Goal: Task Accomplishment & Management: Manage account settings

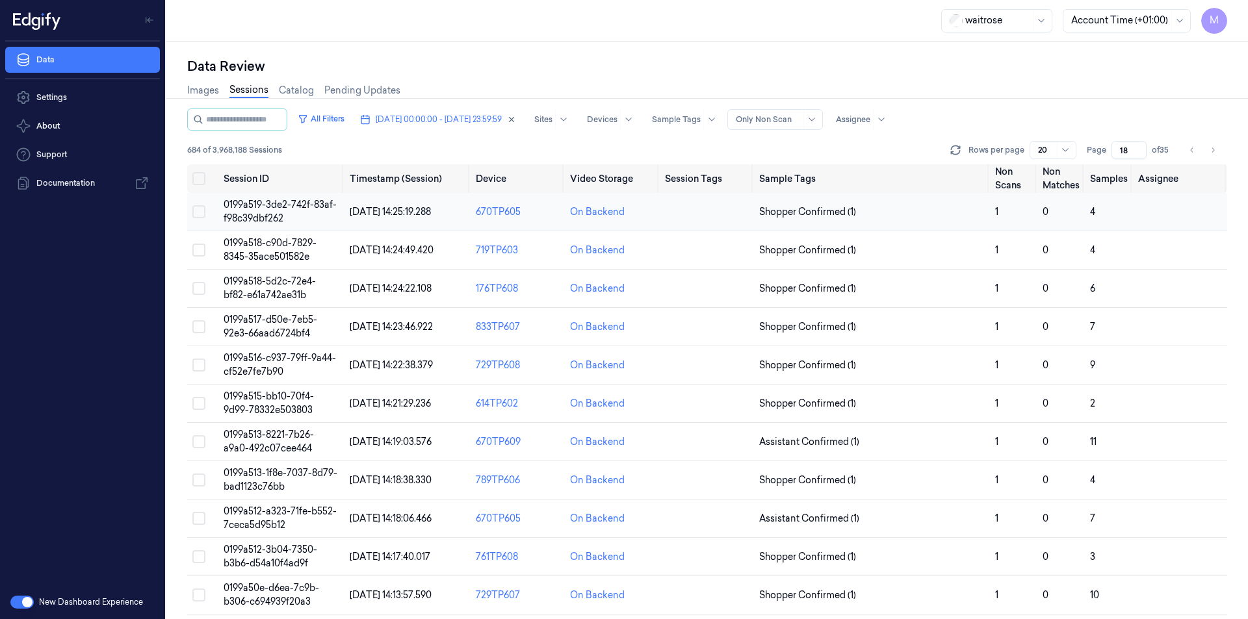
drag, startPoint x: 0, startPoint y: 0, endPoint x: 241, endPoint y: 227, distance: 331.4
click at [200, 176] on button "Select all" at bounding box center [198, 178] width 13 height 13
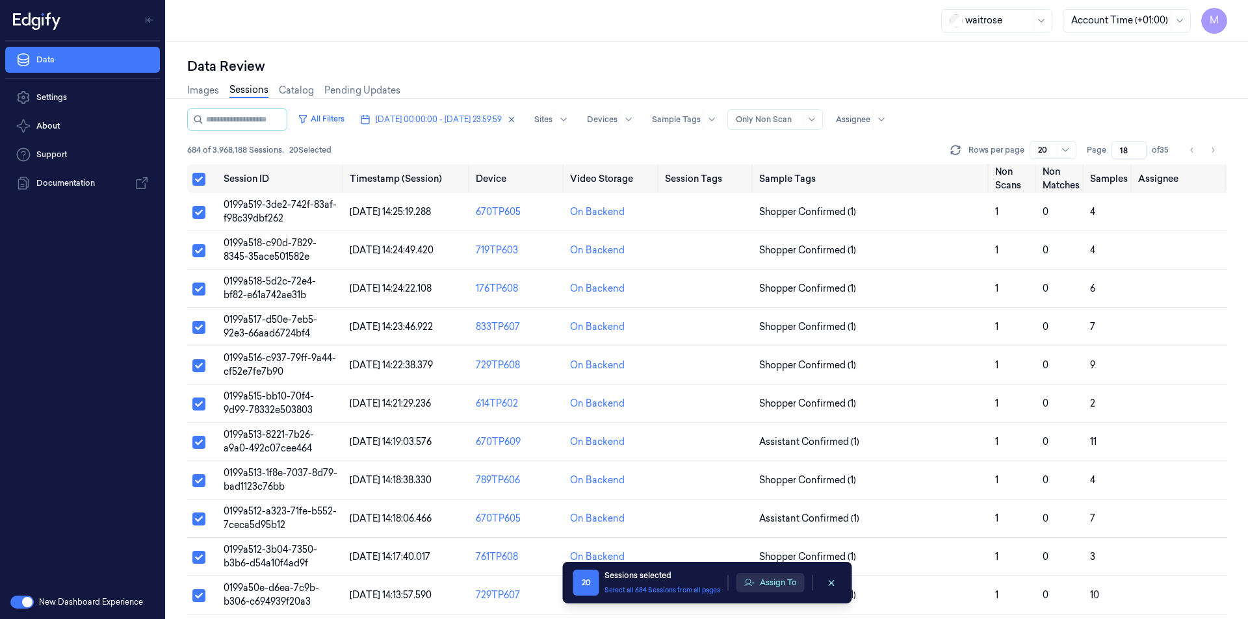
click at [753, 587] on icon "button" at bounding box center [749, 583] width 10 height 10
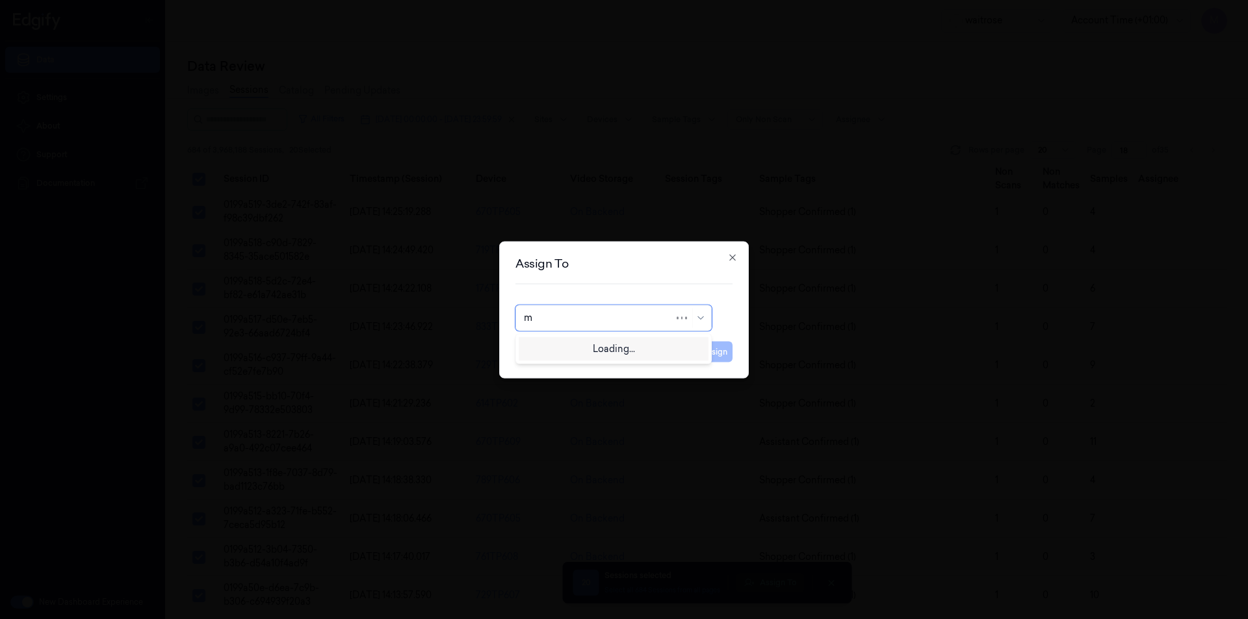
type input "mo"
click at [608, 351] on div "[PERSON_NAME]" at bounding box center [613, 347] width 179 height 14
click at [711, 351] on button "Assign" at bounding box center [715, 351] width 36 height 21
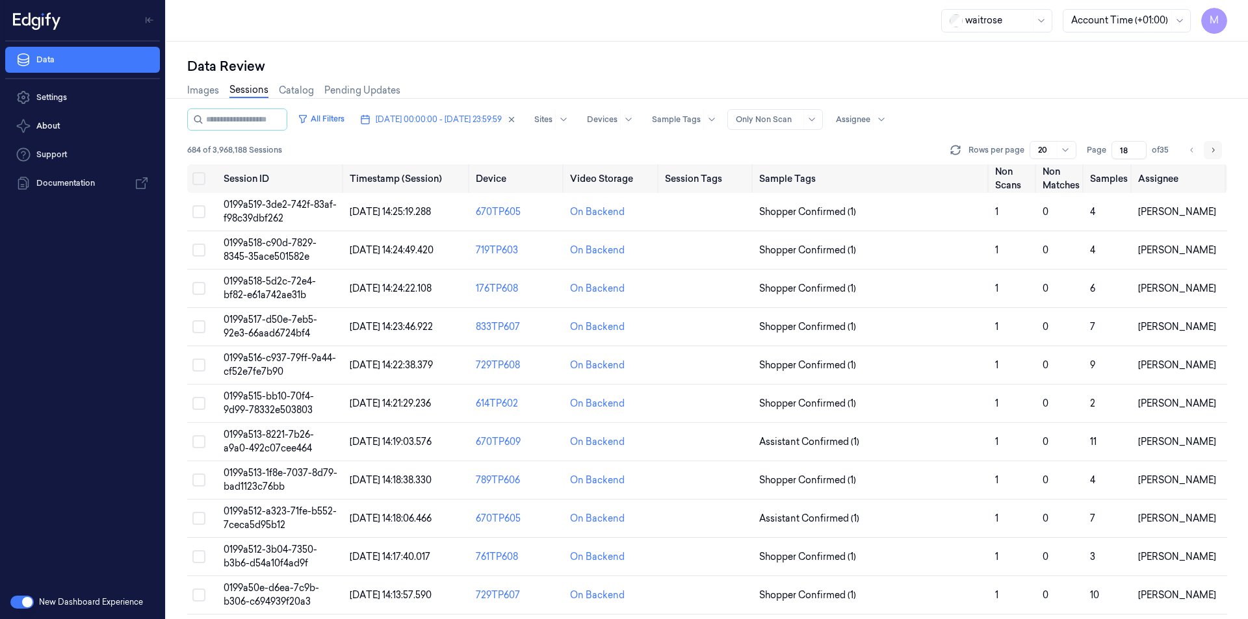
click at [1212, 157] on button "Go to next page" at bounding box center [1212, 150] width 18 height 18
type input "19"
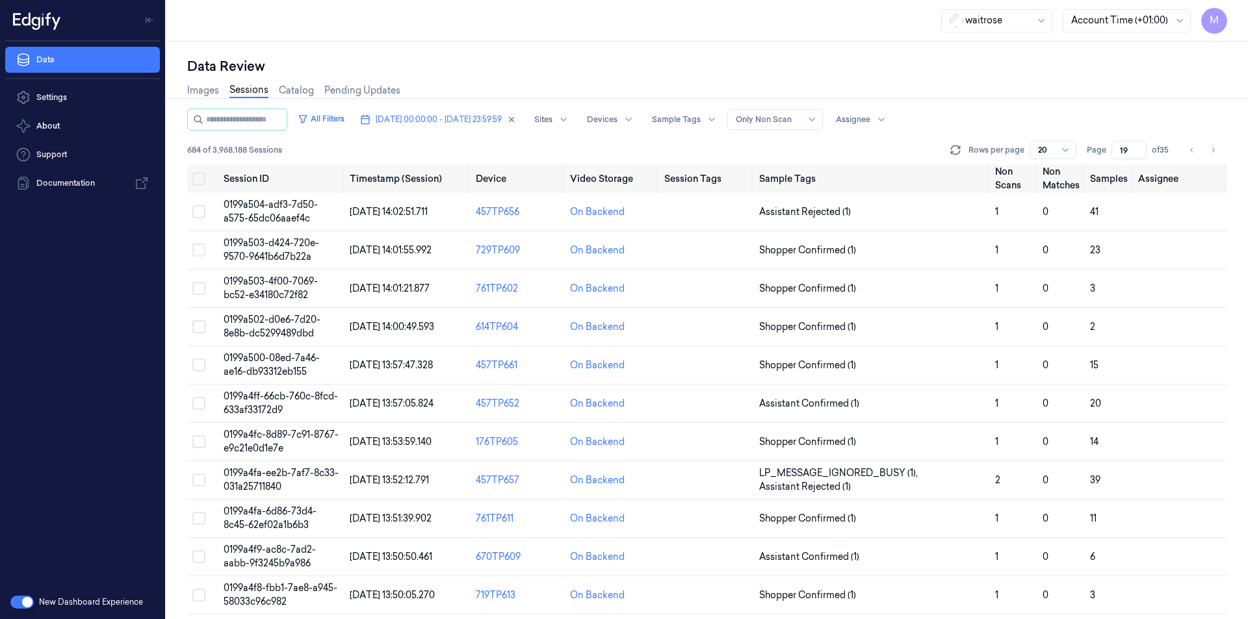
click at [810, 77] on div "Images Sessions Catalog Pending Updates" at bounding box center [707, 91] width 1040 height 33
click at [199, 180] on button "Select all" at bounding box center [198, 178] width 13 height 13
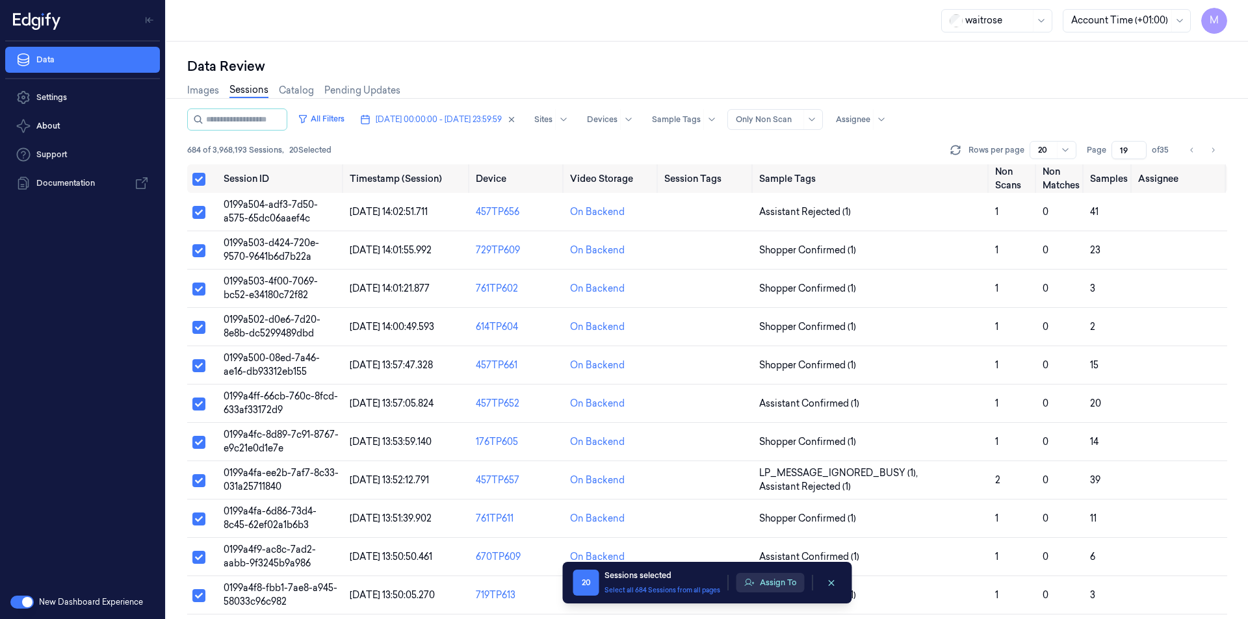
click at [780, 583] on button "Assign To" at bounding box center [770, 582] width 68 height 19
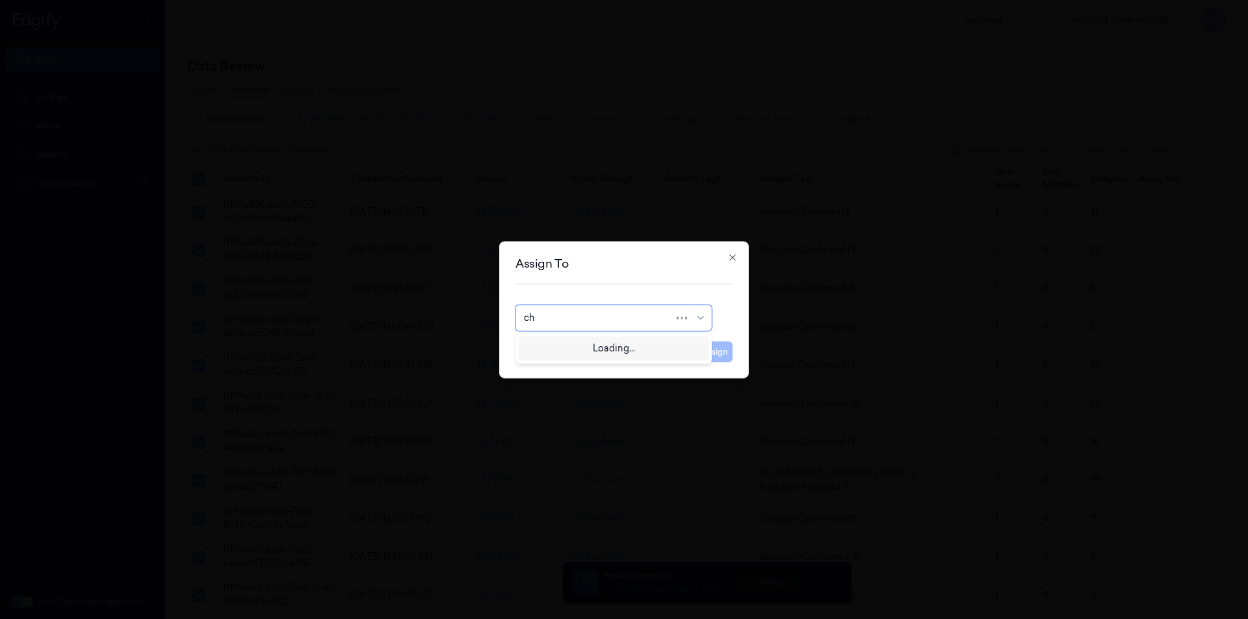
type input "cha"
click at [566, 364] on div "[PERSON_NAME] a" at bounding box center [613, 369] width 179 height 14
click at [730, 355] on button "Assign" at bounding box center [715, 351] width 36 height 21
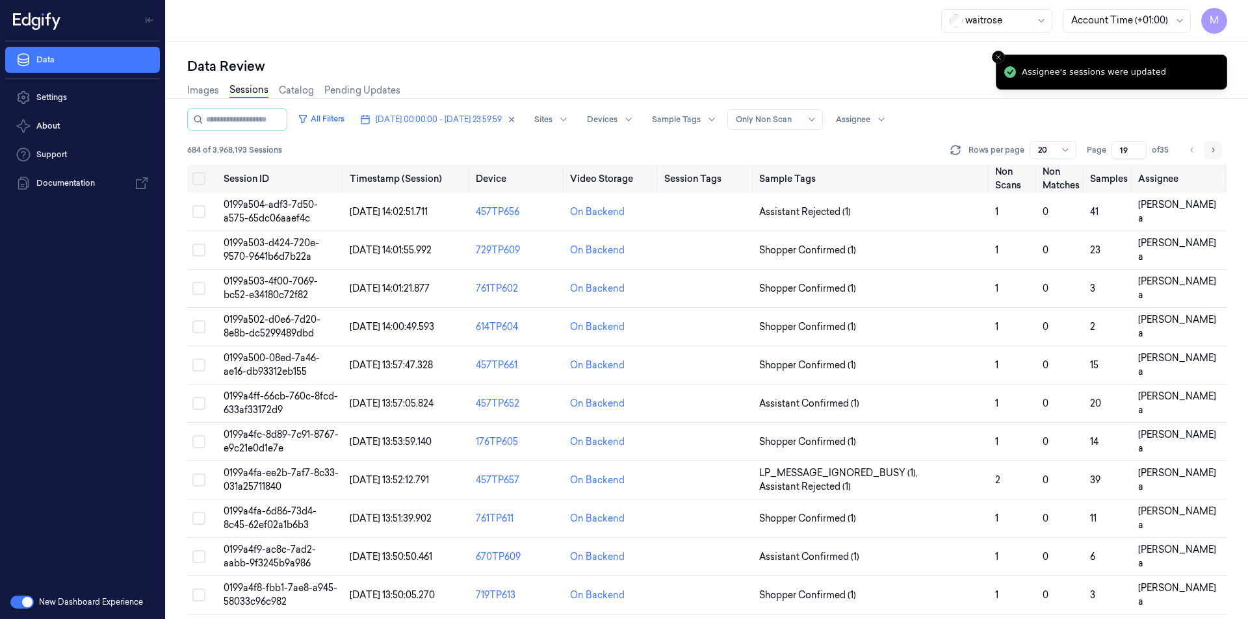
click at [1210, 151] on icon "Go to next page" at bounding box center [1213, 150] width 8 height 10
type input "20"
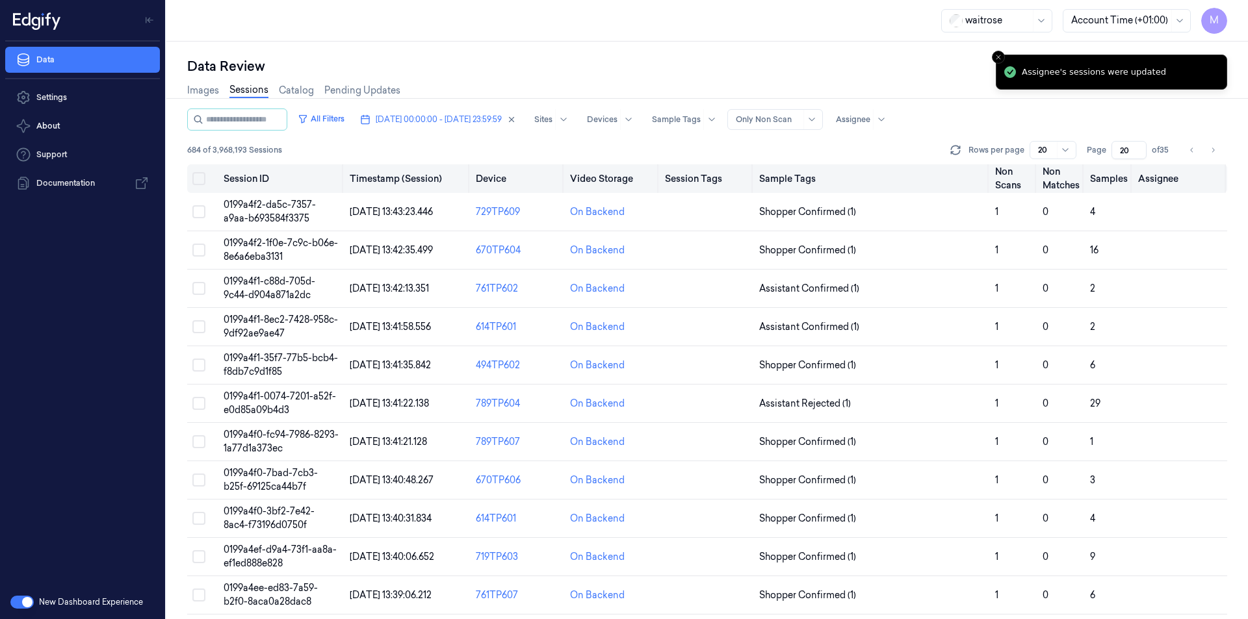
click at [196, 179] on button "Select all" at bounding box center [198, 178] width 13 height 13
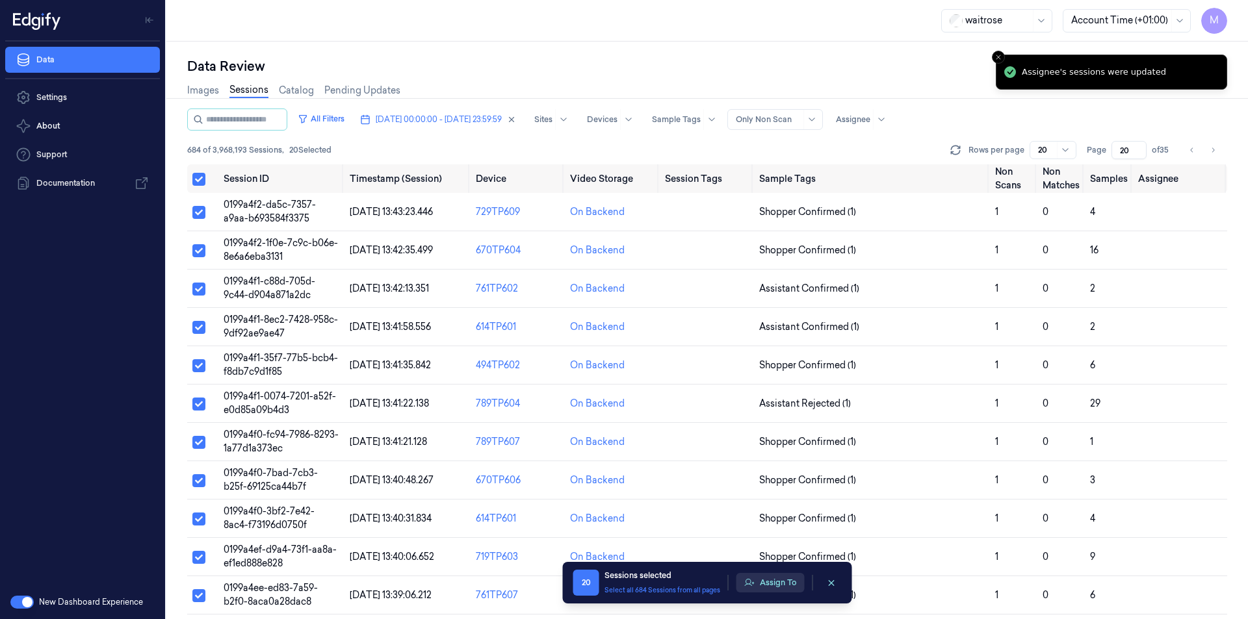
click at [792, 591] on button "Assign To" at bounding box center [770, 582] width 68 height 19
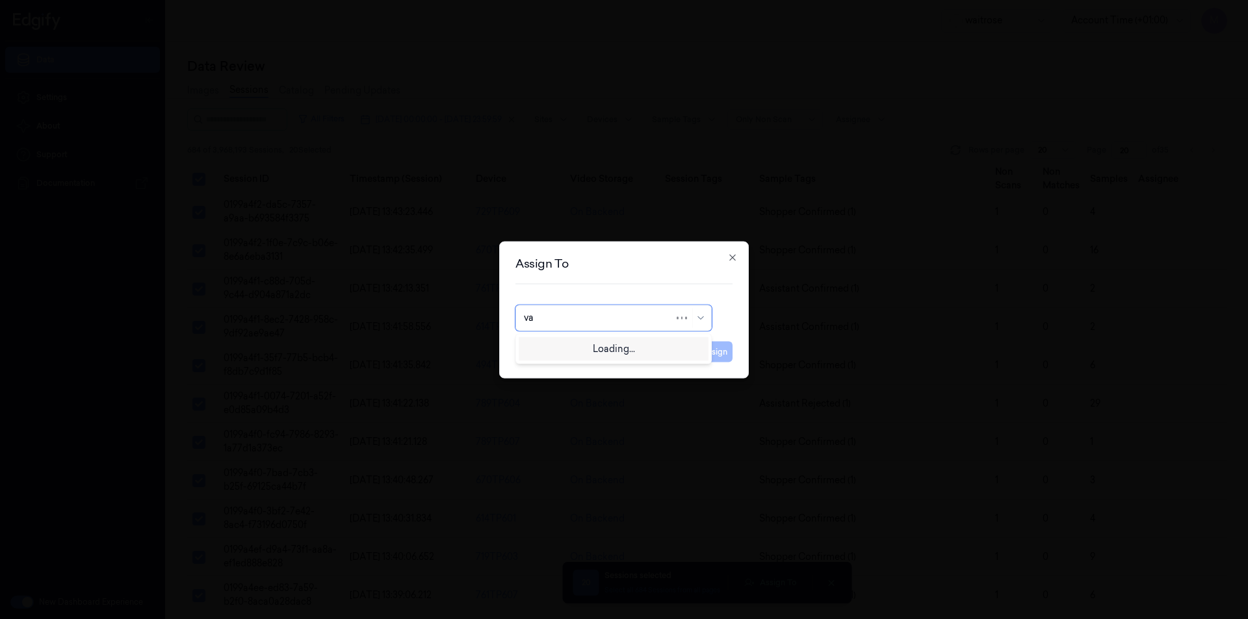
type input "var"
click at [553, 370] on div "[PERSON_NAME] g" at bounding box center [567, 369] width 86 height 14
click at [713, 352] on button "Assign" at bounding box center [715, 351] width 36 height 21
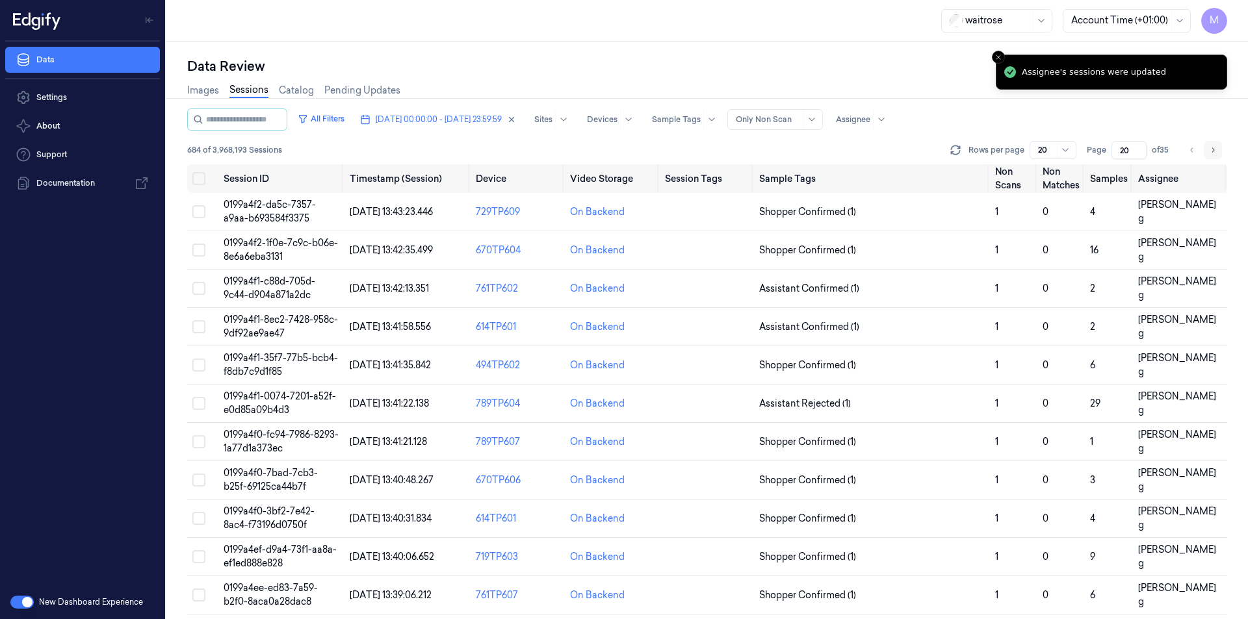
click at [1208, 152] on button "Go to next page" at bounding box center [1212, 150] width 18 height 18
type input "21"
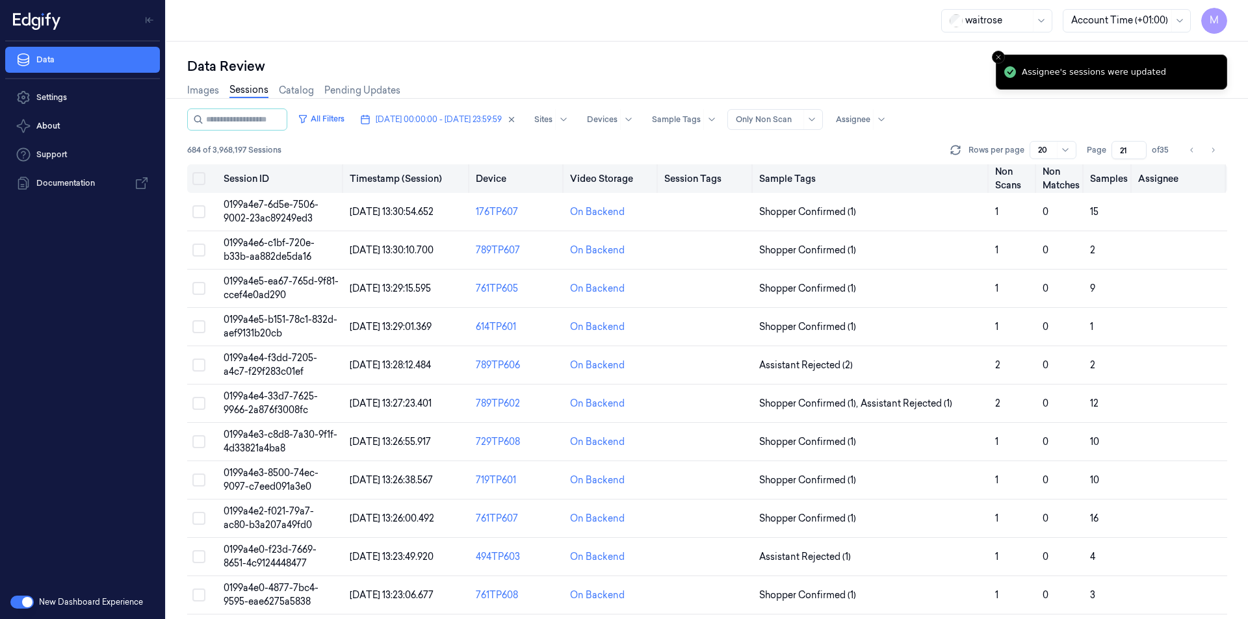
click at [201, 181] on button "Select all" at bounding box center [198, 178] width 13 height 13
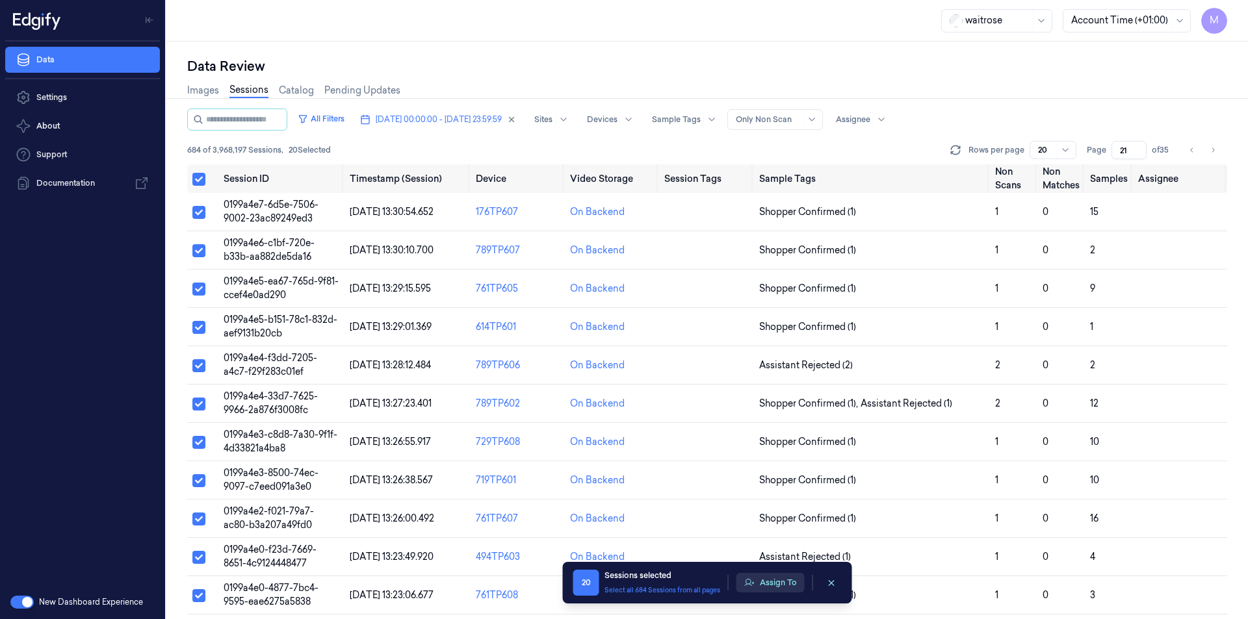
click at [767, 580] on button "Assign To" at bounding box center [770, 582] width 68 height 19
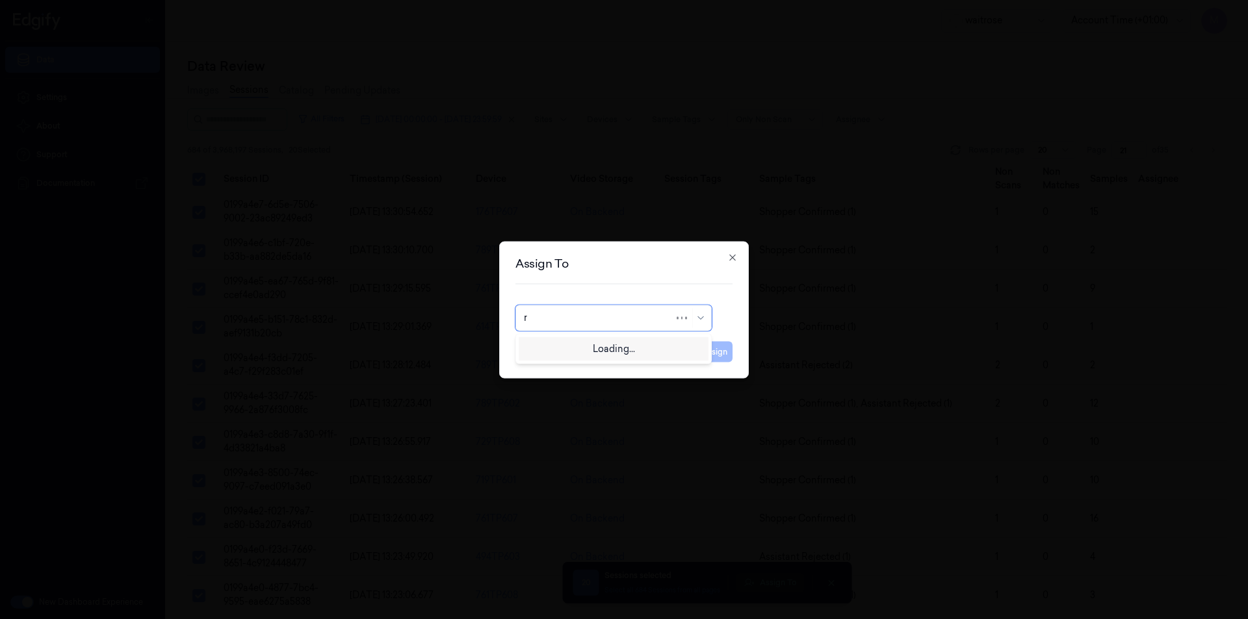
type input "ru"
click at [549, 349] on div "rupa a" at bounding box center [537, 347] width 27 height 14
click at [712, 355] on button "Assign" at bounding box center [715, 351] width 36 height 21
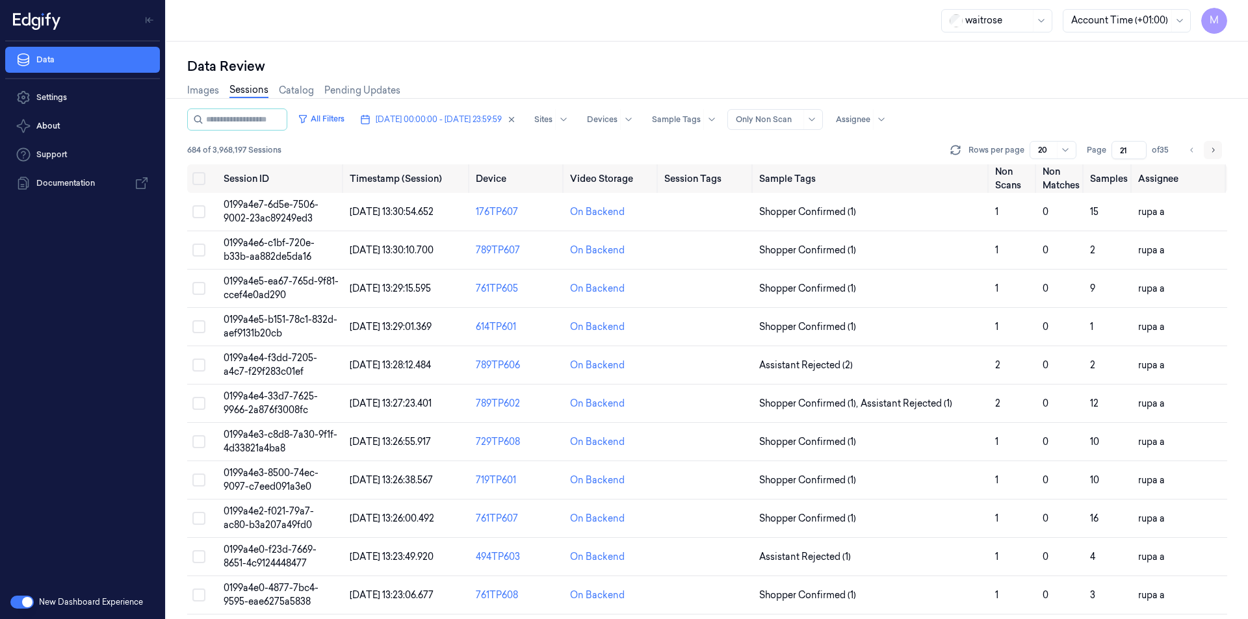
click at [1219, 149] on button "Go to next page" at bounding box center [1212, 150] width 18 height 18
type input "22"
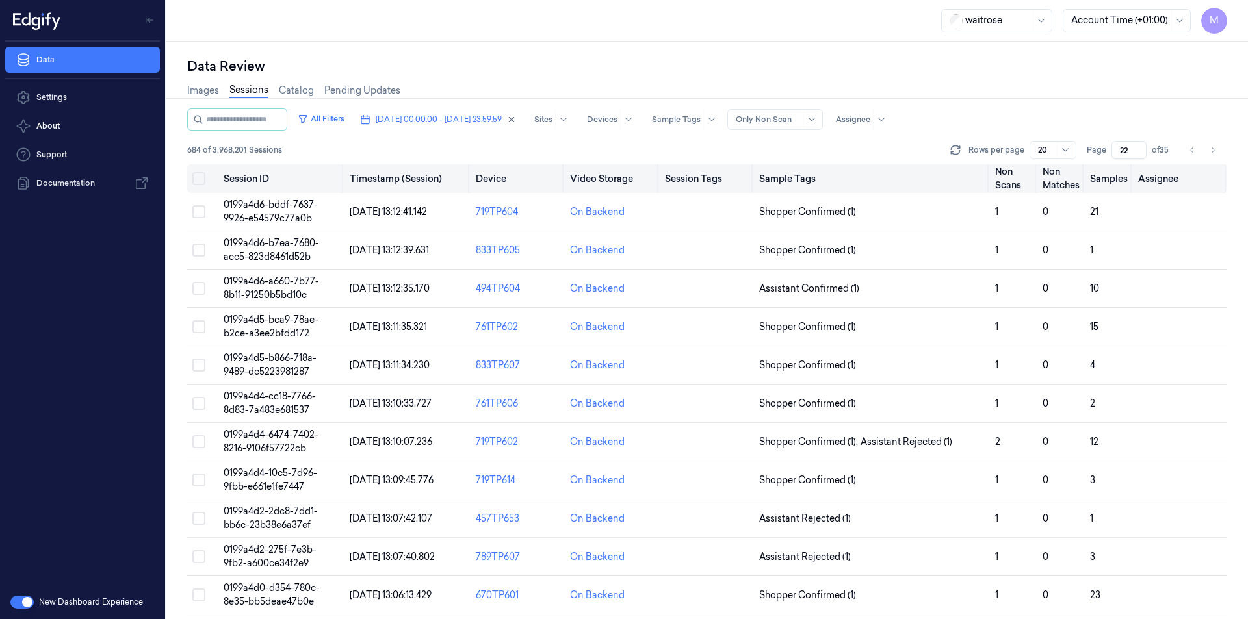
click at [203, 174] on button "Select all" at bounding box center [198, 178] width 13 height 13
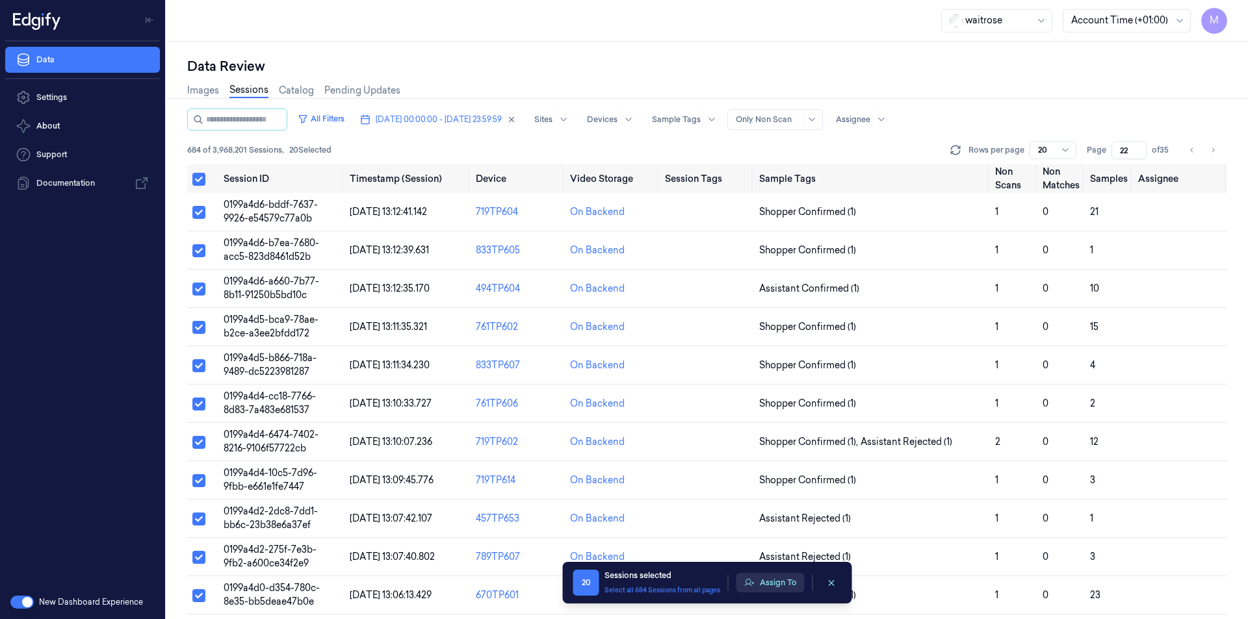
click at [783, 591] on button "Assign To" at bounding box center [770, 582] width 68 height 19
click at [762, 575] on button "Assign To" at bounding box center [770, 582] width 68 height 19
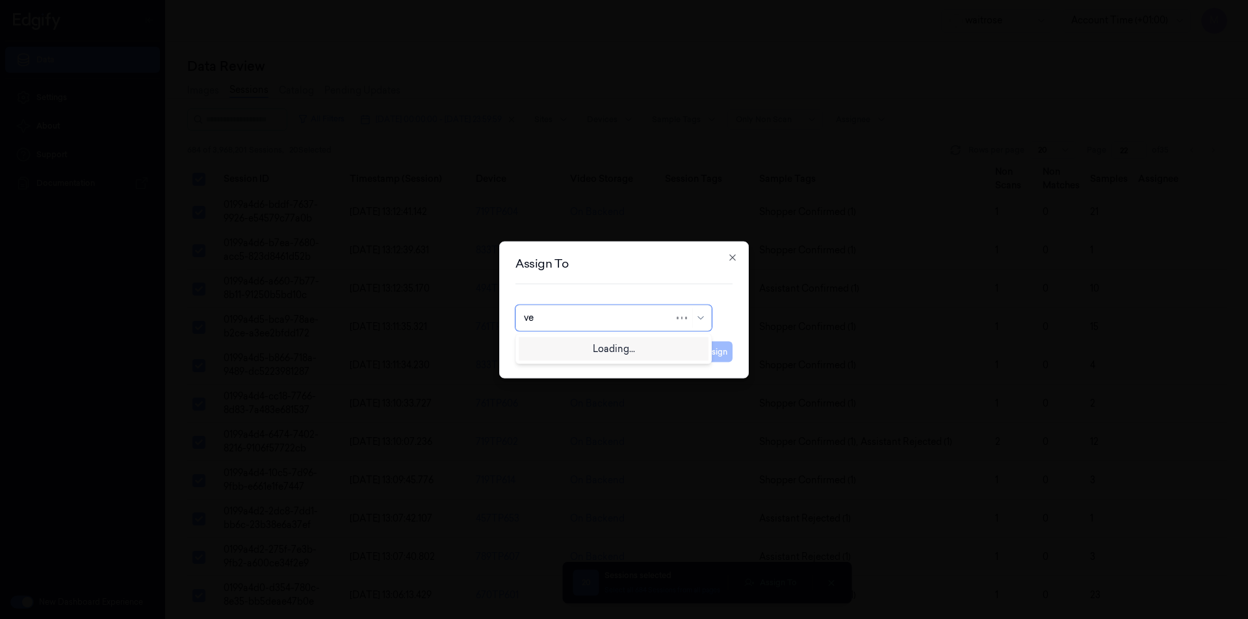
type input "ven"
click at [576, 353] on div "ven kataiah" at bounding box center [613, 347] width 179 height 14
click at [717, 354] on button "Assign" at bounding box center [715, 351] width 36 height 21
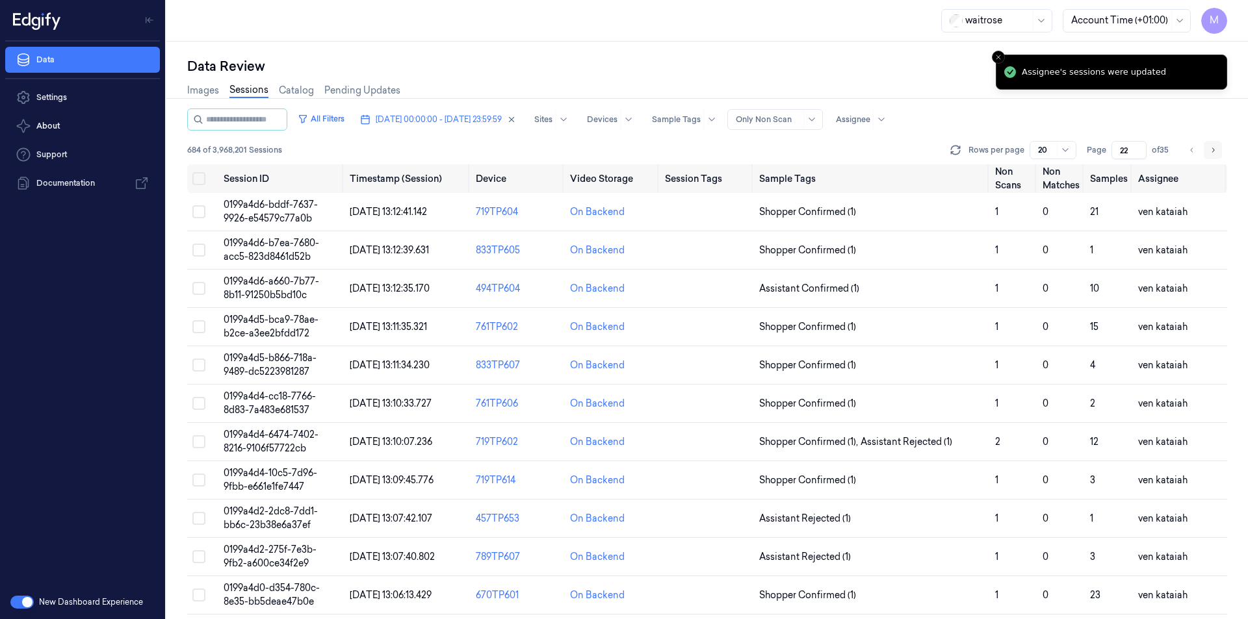
click at [1210, 149] on icon "Go to next page" at bounding box center [1213, 150] width 8 height 10
type input "23"
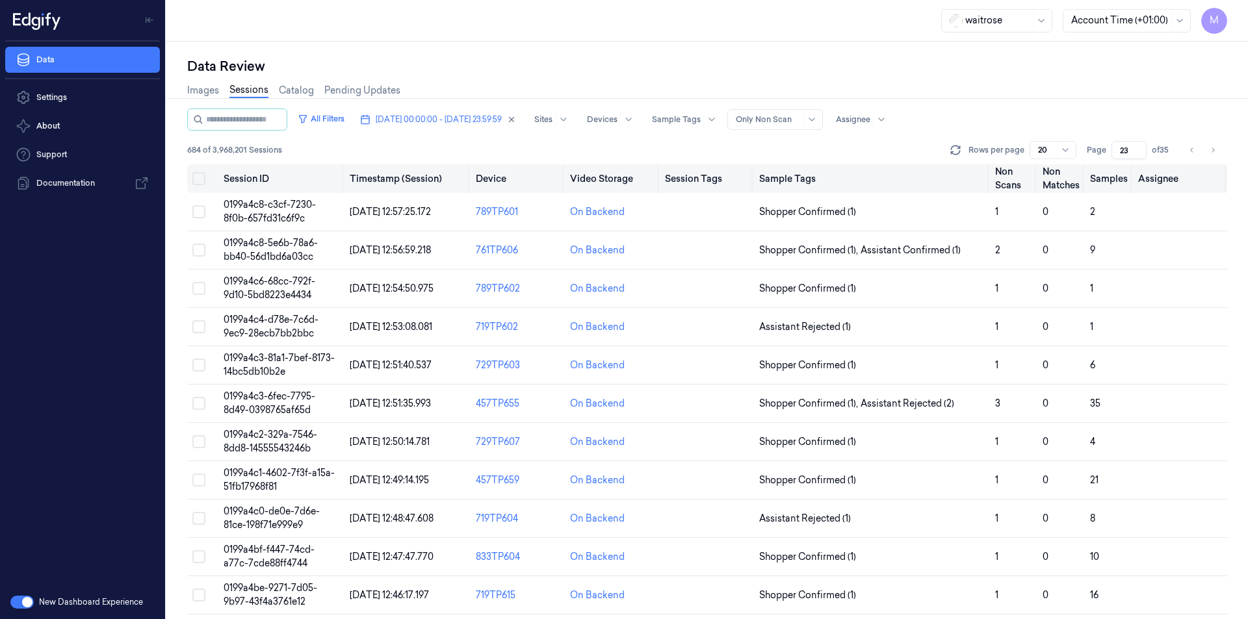
click at [199, 183] on button "Select all" at bounding box center [198, 178] width 13 height 13
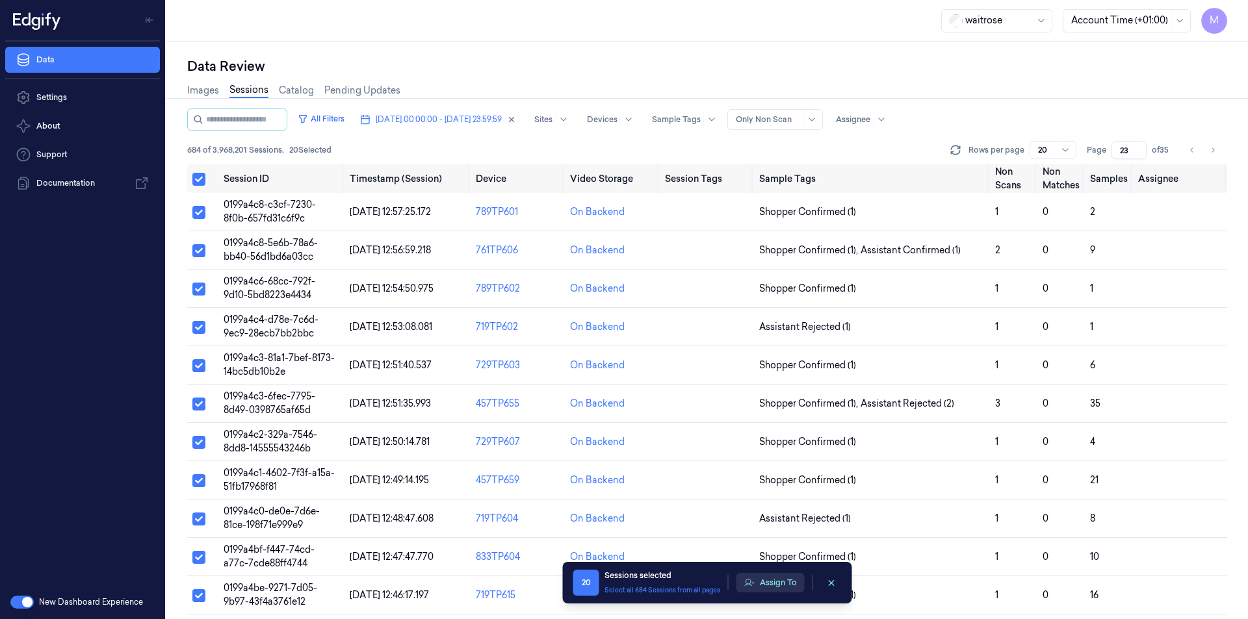
click at [779, 582] on button "Assign To" at bounding box center [770, 582] width 68 height 19
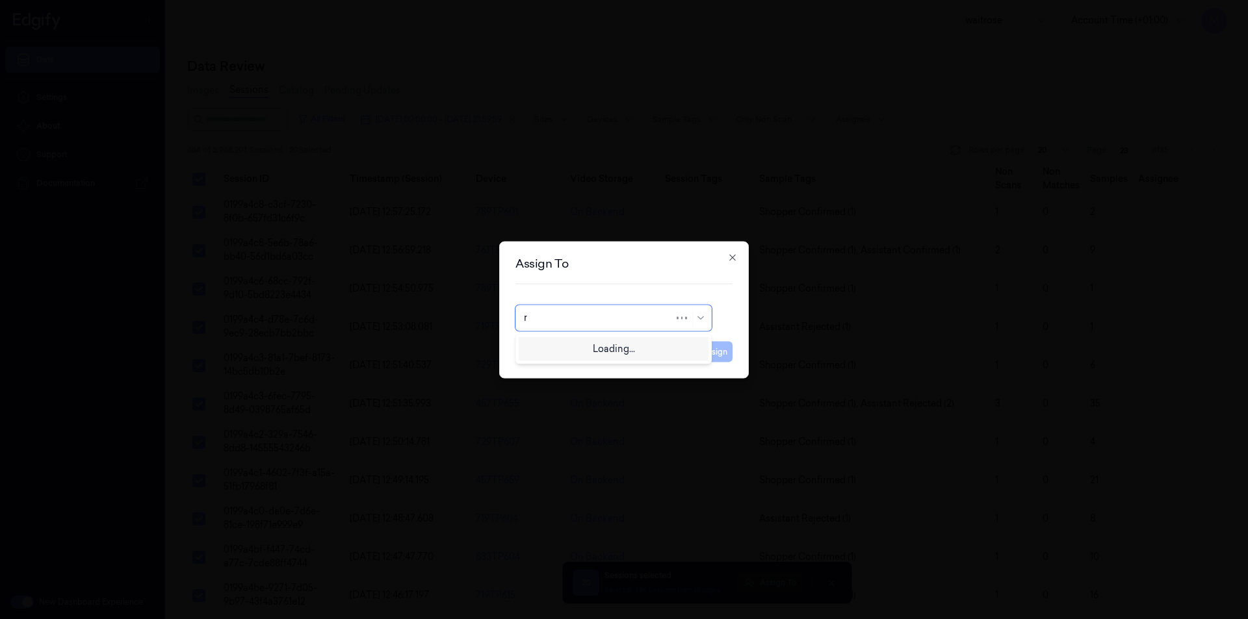
type input "ro"
click at [579, 348] on div "[PERSON_NAME]" at bounding box center [563, 347] width 78 height 14
click at [728, 357] on button "Assign" at bounding box center [715, 351] width 36 height 21
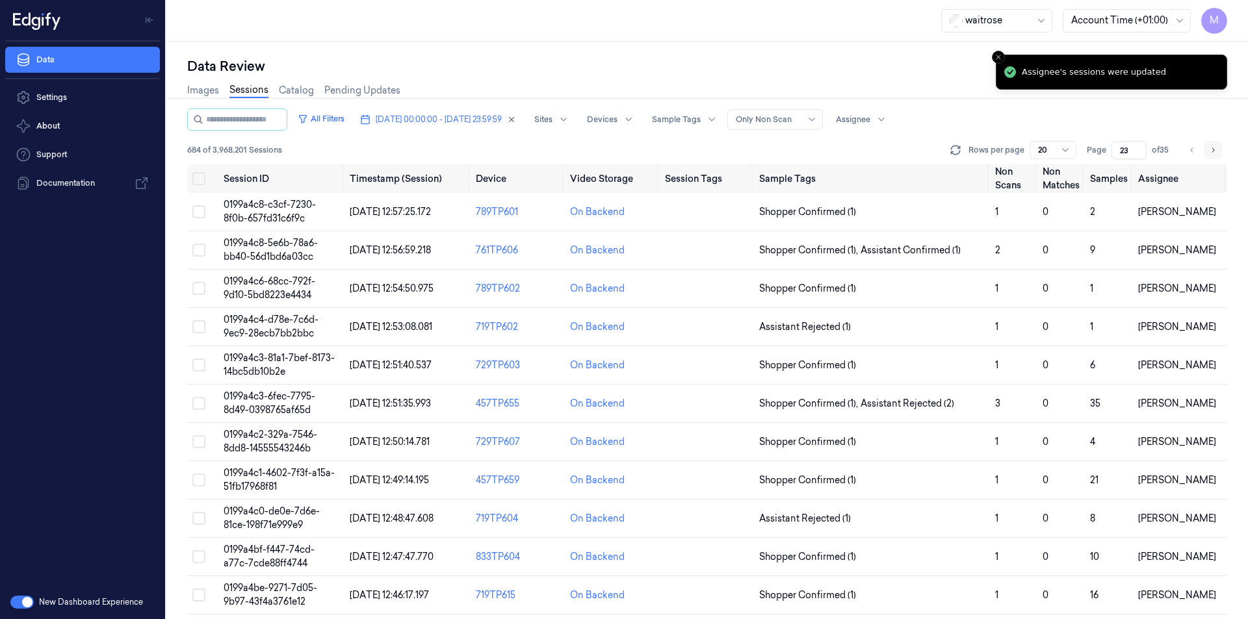
click at [1215, 154] on icon "Go to next page" at bounding box center [1213, 150] width 8 height 10
type input "24"
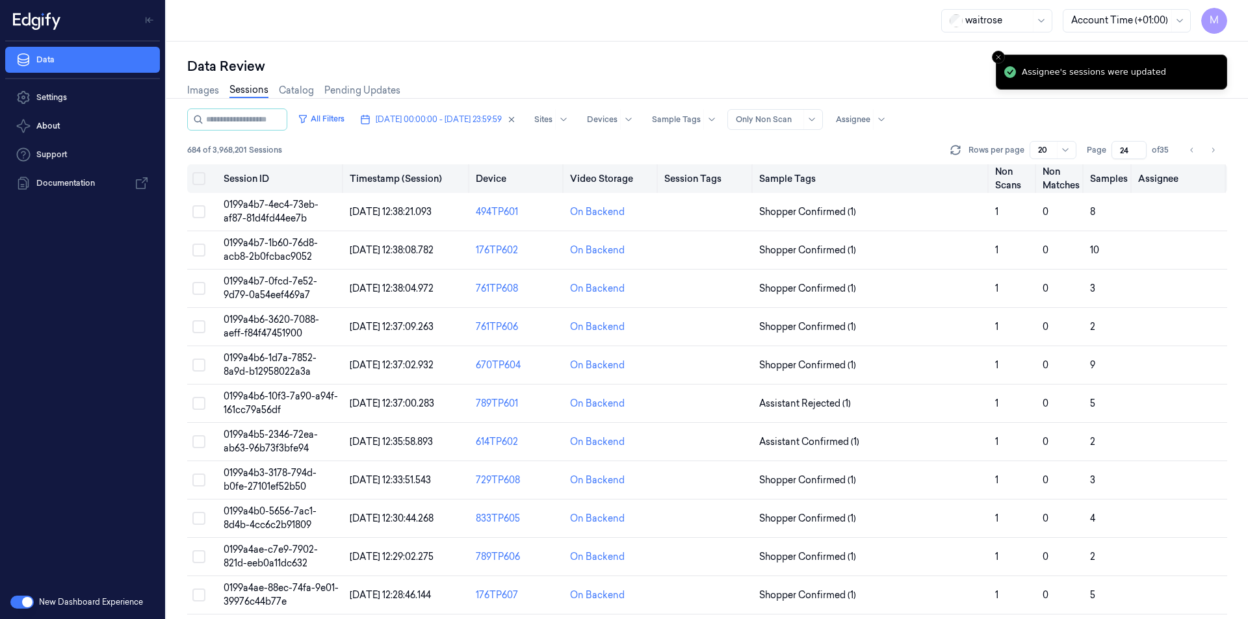
click at [196, 179] on button "Select all" at bounding box center [198, 178] width 13 height 13
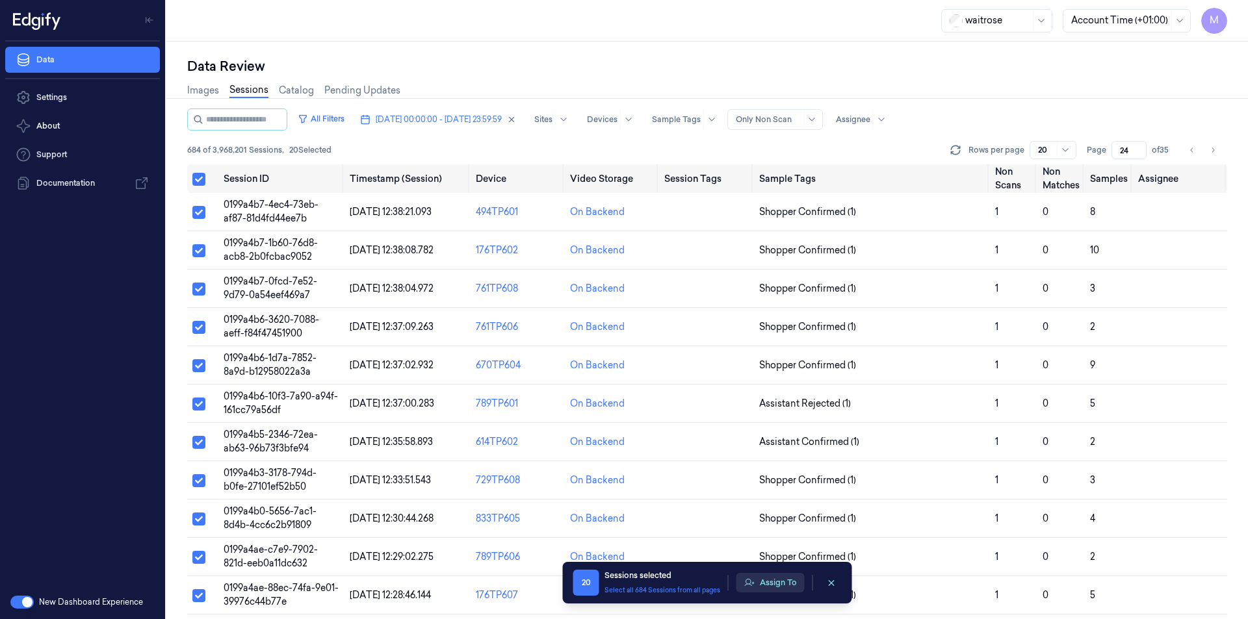
click at [767, 584] on button "Assign To" at bounding box center [770, 582] width 68 height 19
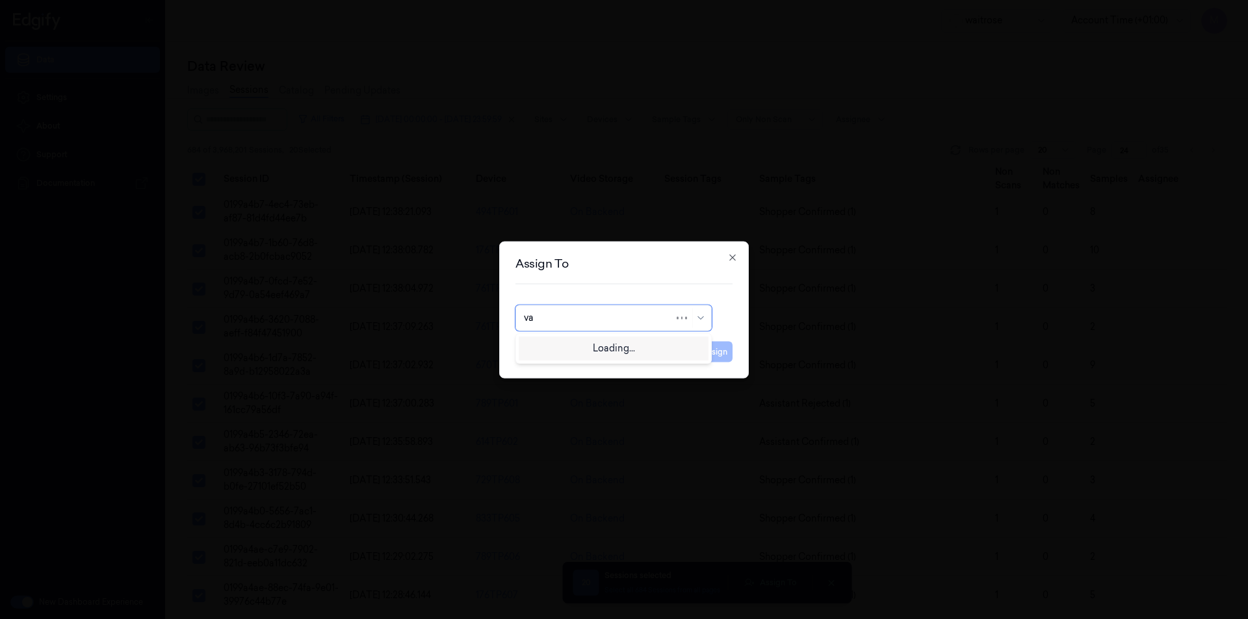
type input "var"
click at [559, 350] on div "[PERSON_NAME]" at bounding box center [563, 347] width 78 height 14
click at [707, 350] on button "Assign" at bounding box center [715, 351] width 36 height 21
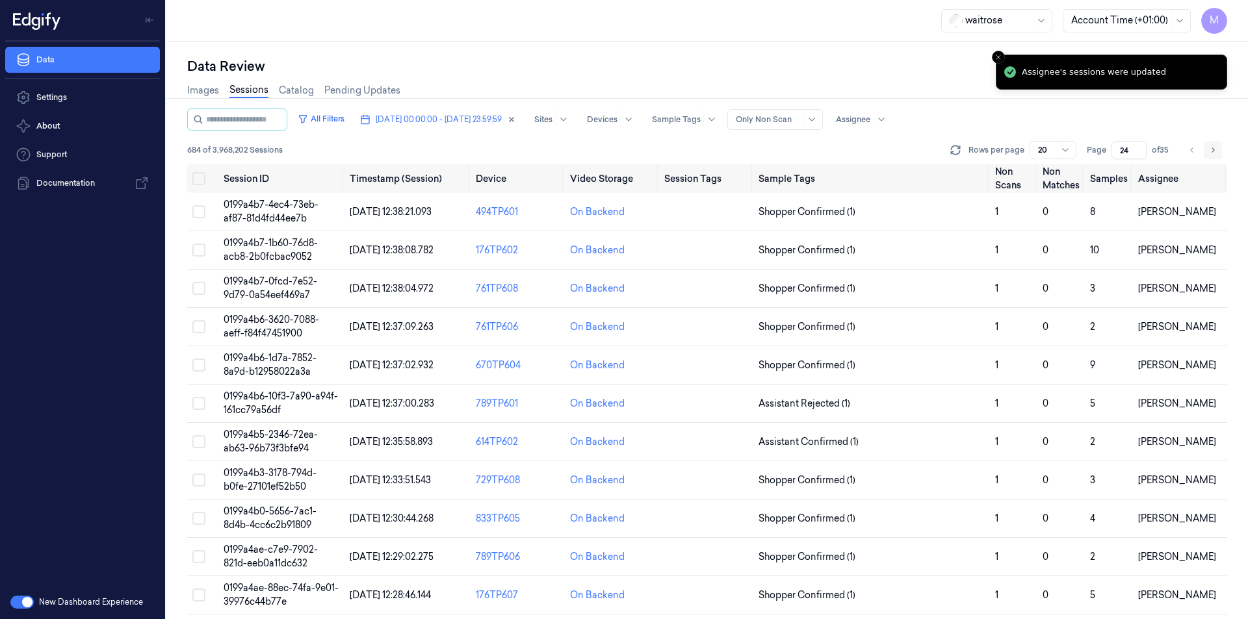
click at [1215, 149] on icon "Go to next page" at bounding box center [1213, 150] width 8 height 10
type input "25"
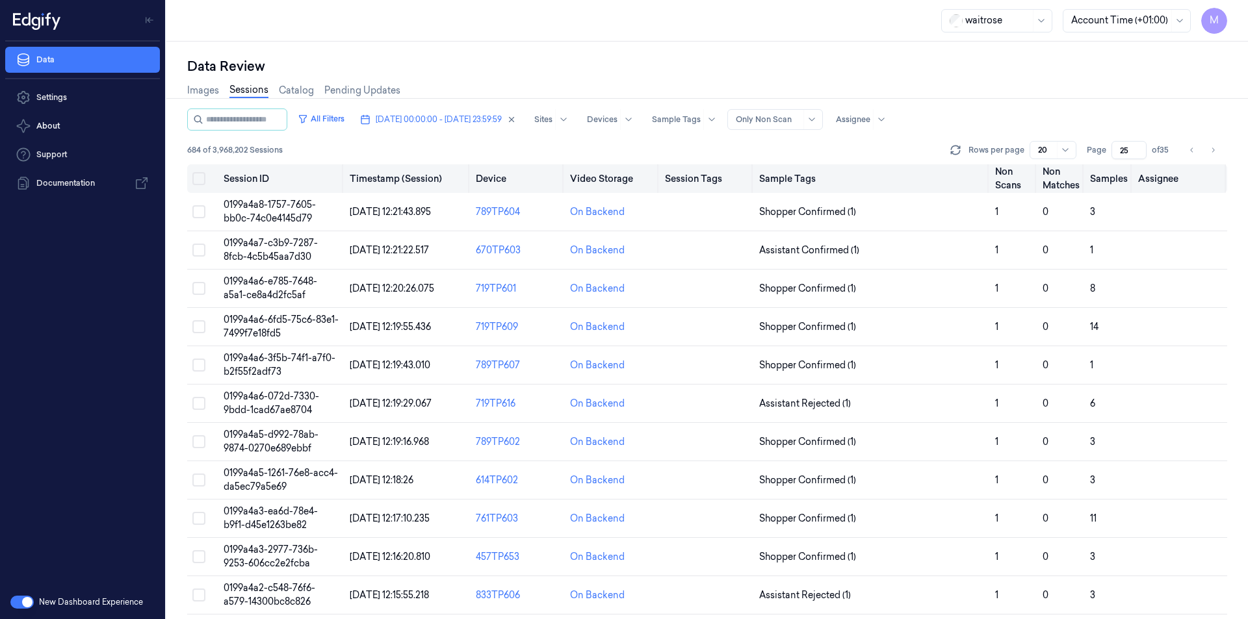
click at [204, 175] on button "Select all" at bounding box center [198, 178] width 13 height 13
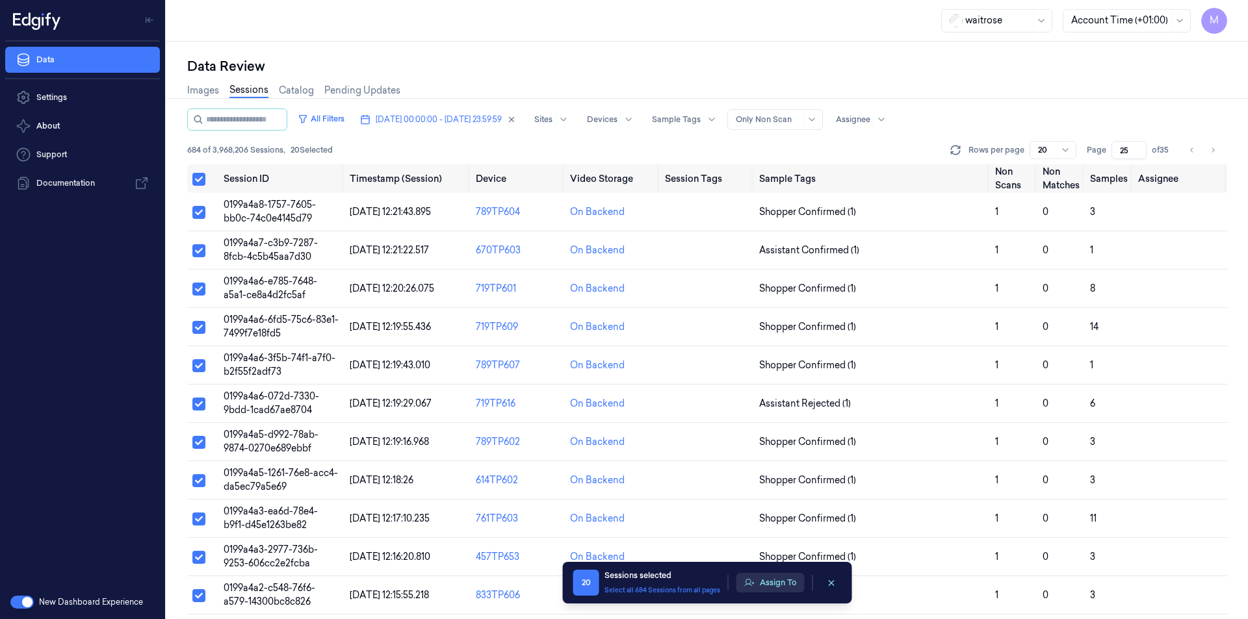
click at [767, 584] on button "Assign To" at bounding box center [770, 582] width 68 height 19
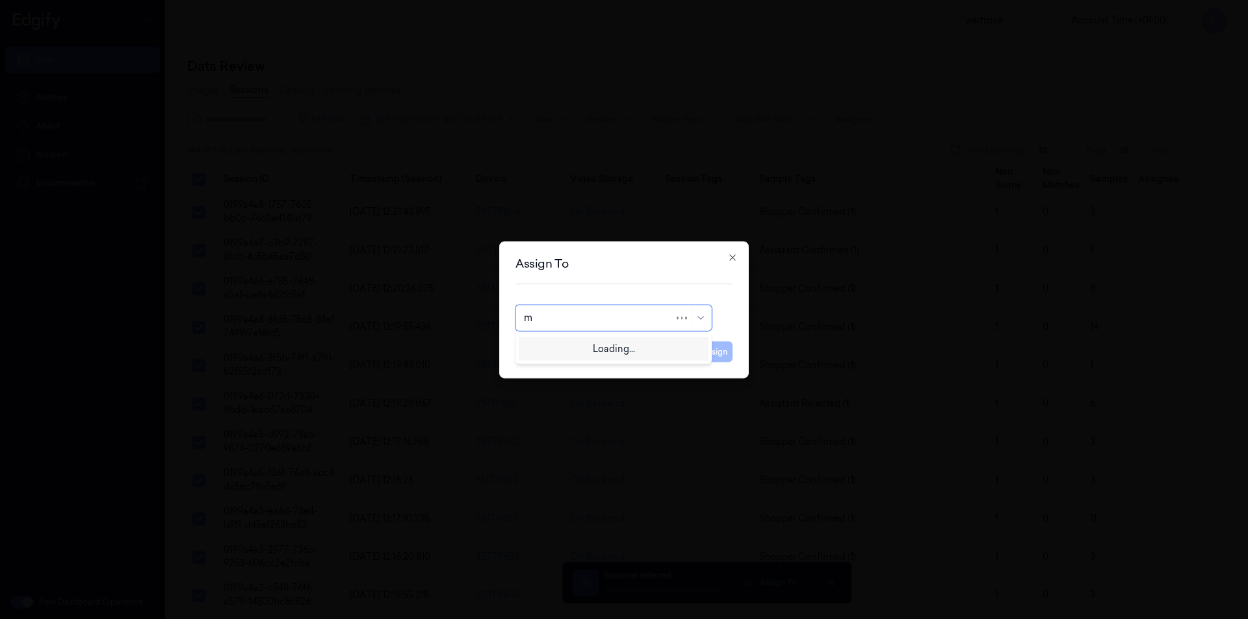
type input "mo"
click at [608, 352] on div "[PERSON_NAME]" at bounding box center [613, 347] width 179 height 14
click at [710, 349] on button "Assign" at bounding box center [715, 351] width 36 height 21
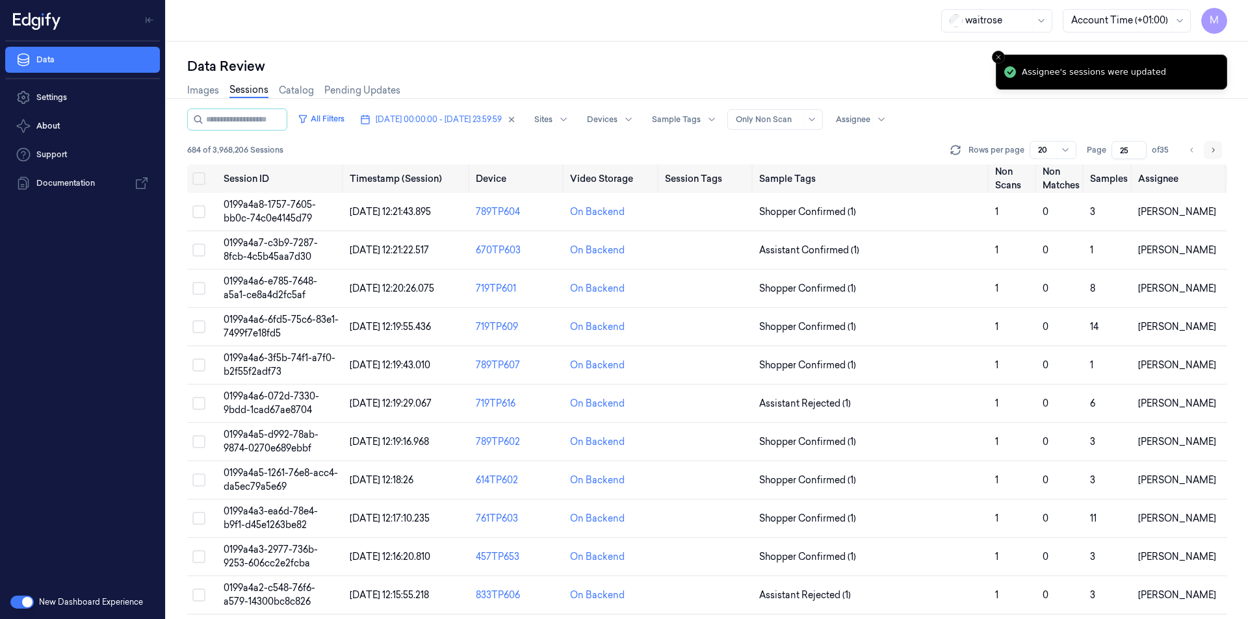
click at [1213, 151] on icon "Go to next page" at bounding box center [1213, 149] width 3 height 5
type input "26"
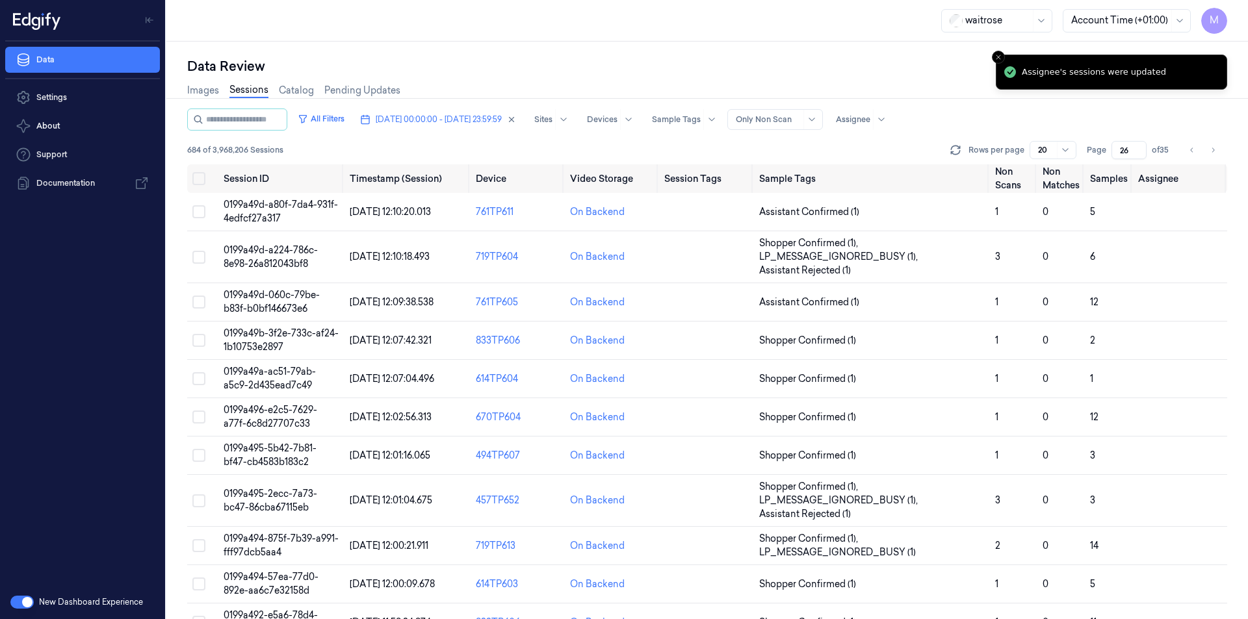
click at [789, 70] on div "Data Review" at bounding box center [707, 66] width 1040 height 18
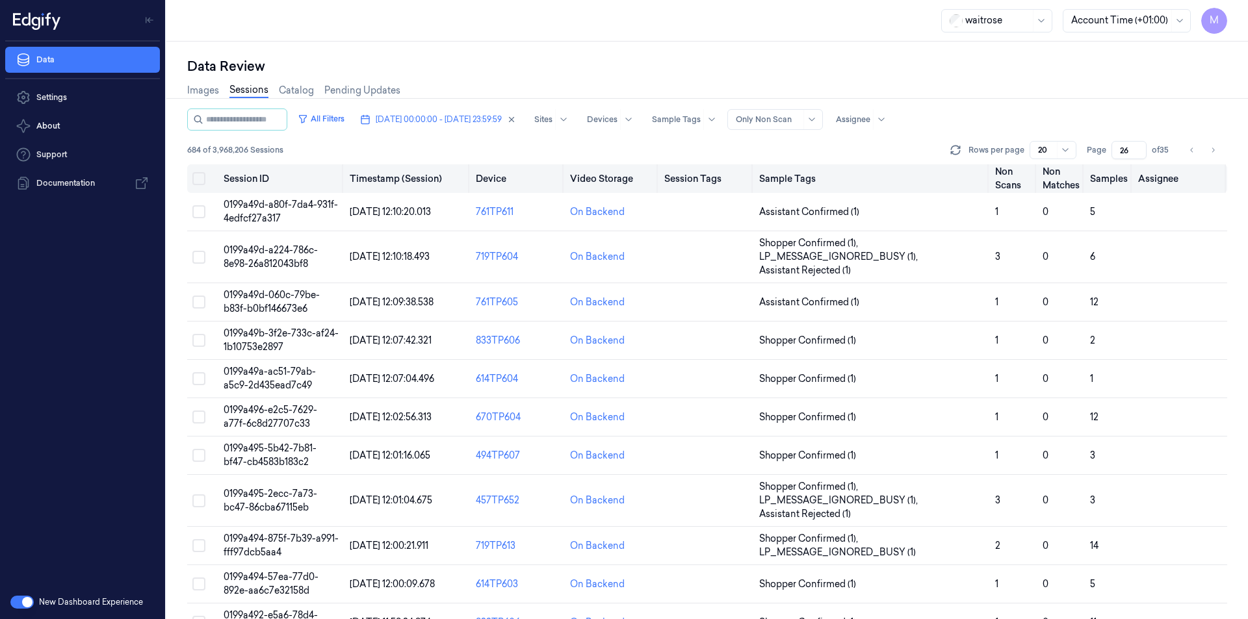
click at [199, 186] on th at bounding box center [202, 178] width 31 height 29
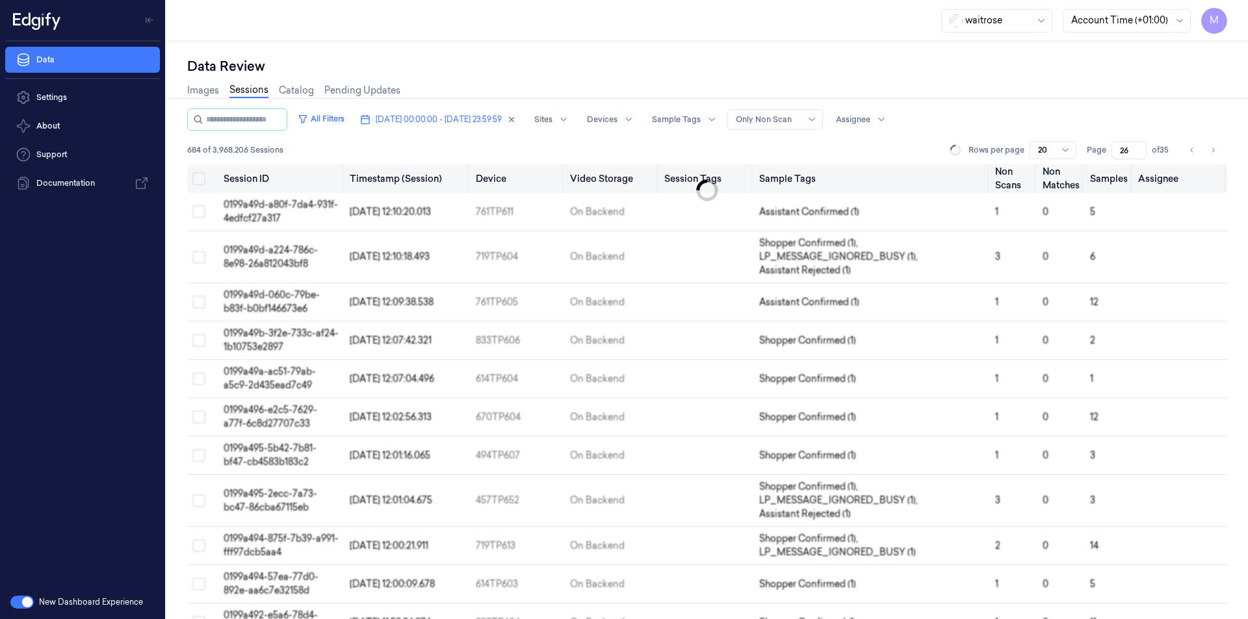
click at [201, 183] on button "Select all" at bounding box center [198, 178] width 13 height 13
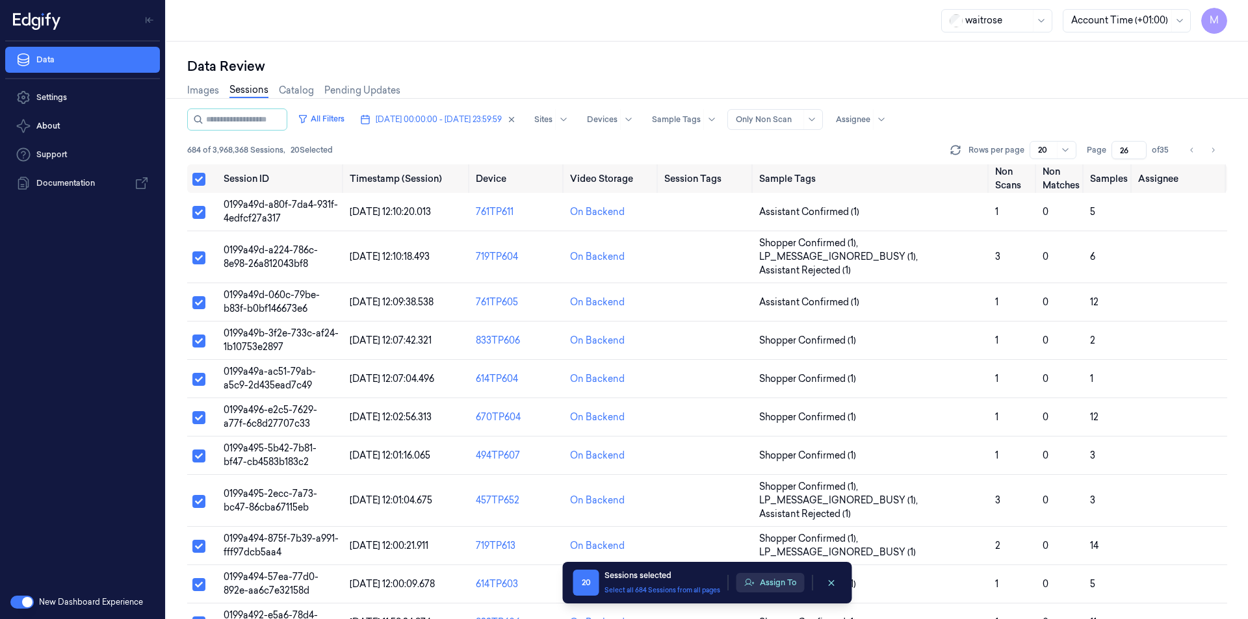
click at [783, 583] on button "Assign To" at bounding box center [770, 582] width 68 height 19
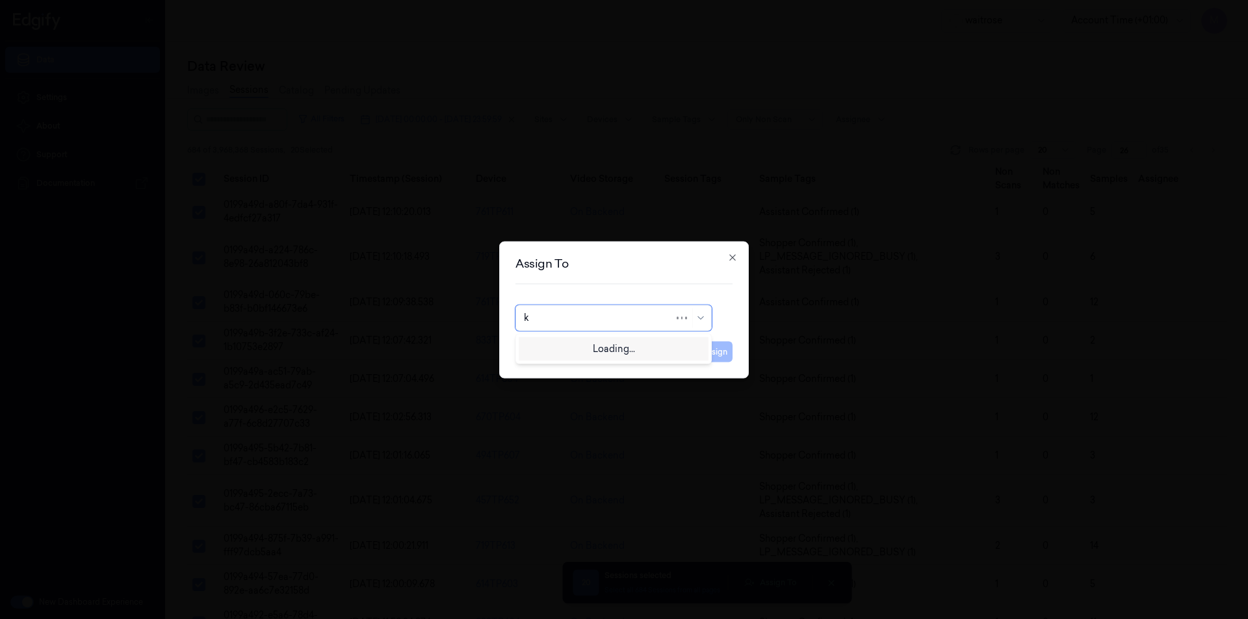
type input "ko"
click at [577, 344] on div "korisetty prem" at bounding box center [555, 347] width 62 height 14
click at [717, 353] on button "Assign" at bounding box center [715, 351] width 36 height 21
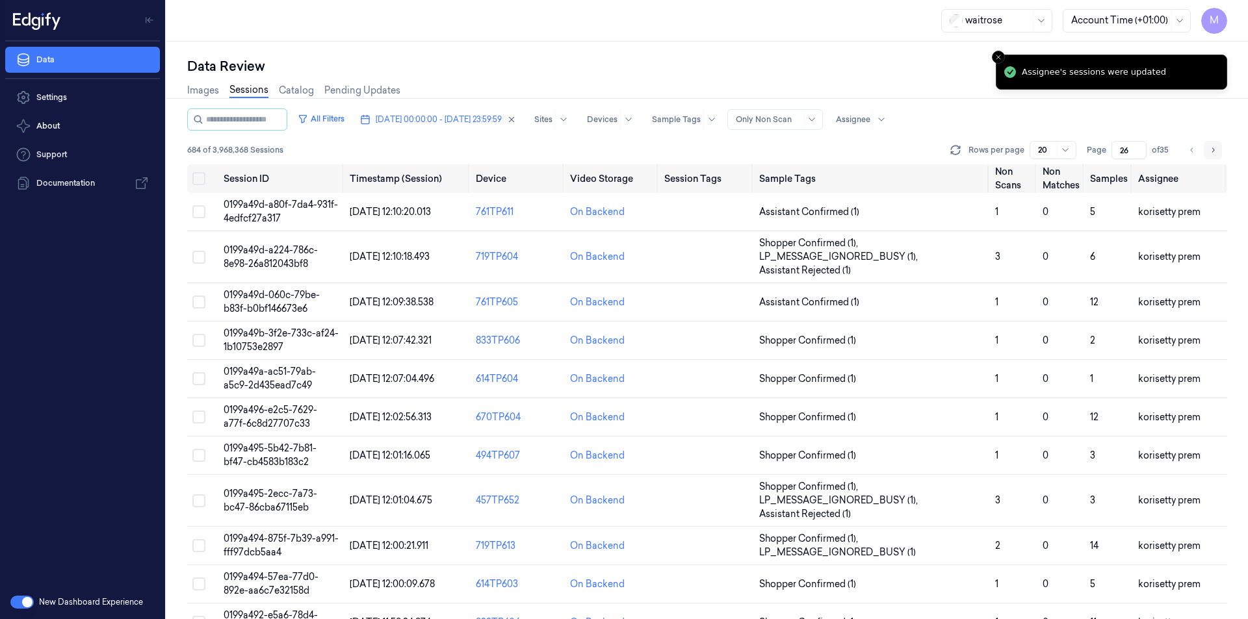
click at [1214, 149] on icon "Go to next page" at bounding box center [1213, 150] width 8 height 10
type input "27"
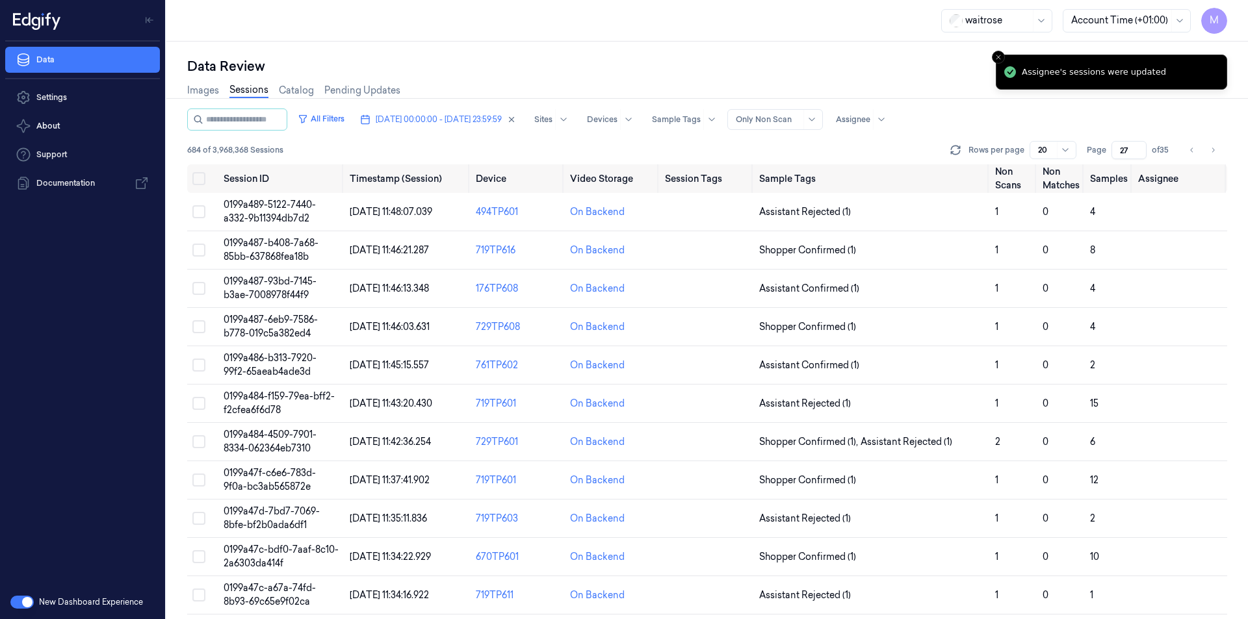
click at [724, 75] on div "Images Sessions Catalog Pending Updates" at bounding box center [707, 91] width 1040 height 33
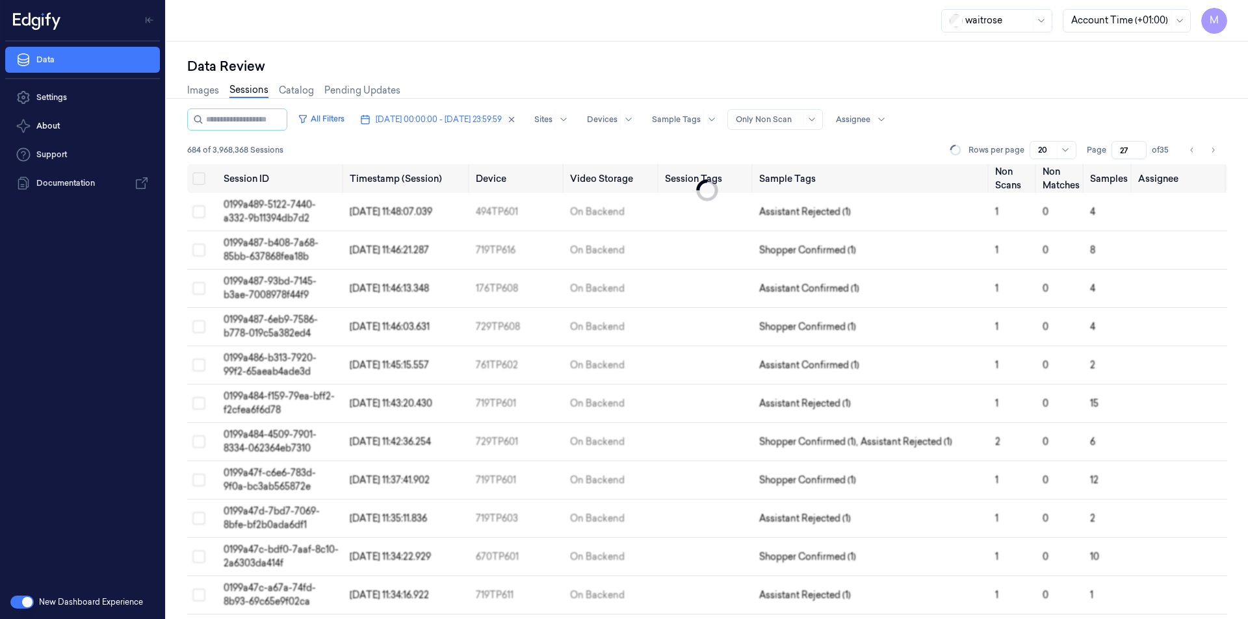
click at [564, 57] on div "Data Review" at bounding box center [707, 66] width 1040 height 18
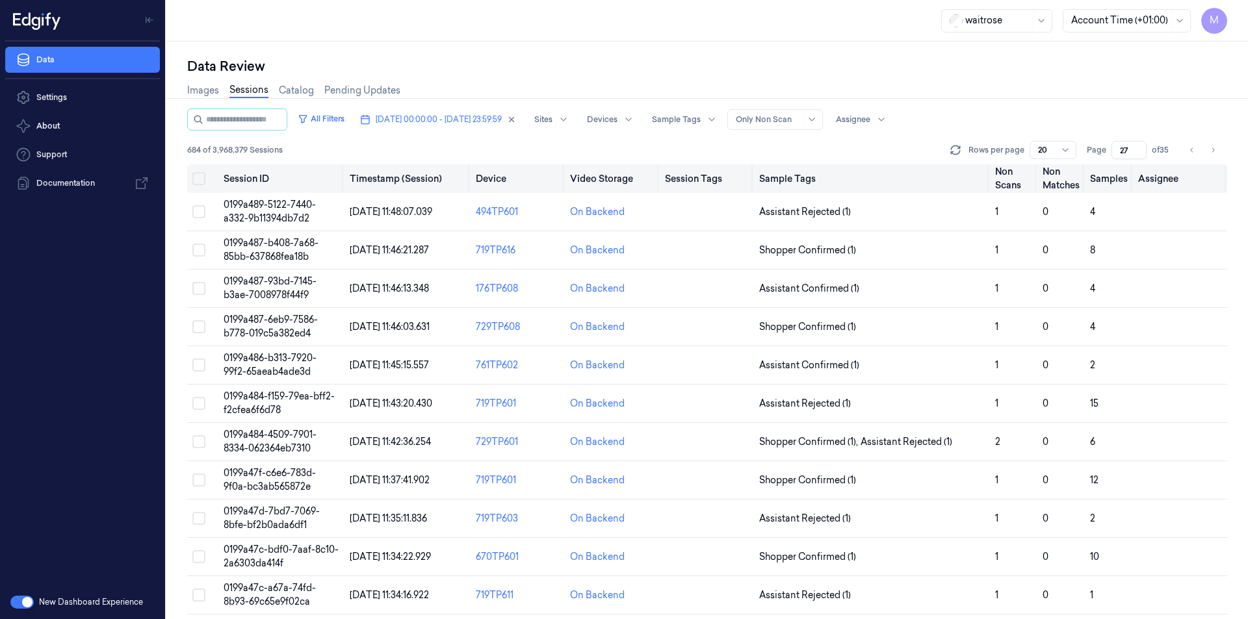
click at [199, 181] on button "Select all" at bounding box center [198, 178] width 13 height 13
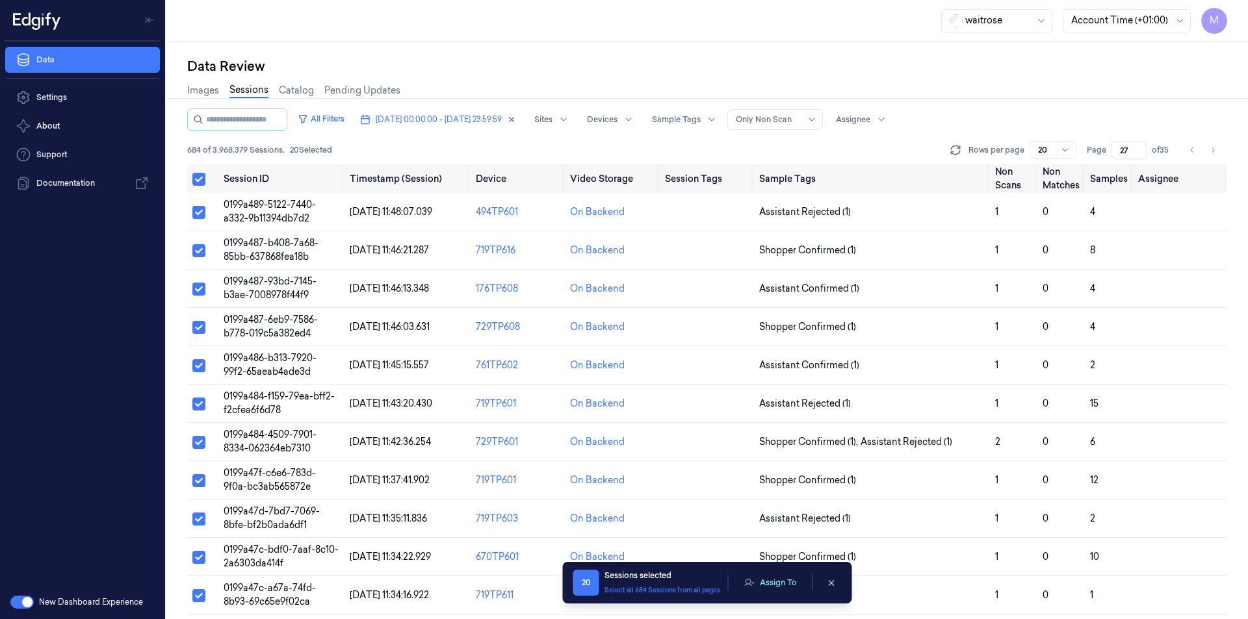
click at [548, 83] on div "Images Sessions Catalog Pending Updates" at bounding box center [707, 91] width 1040 height 33
click at [771, 583] on button "Assign To" at bounding box center [770, 582] width 68 height 19
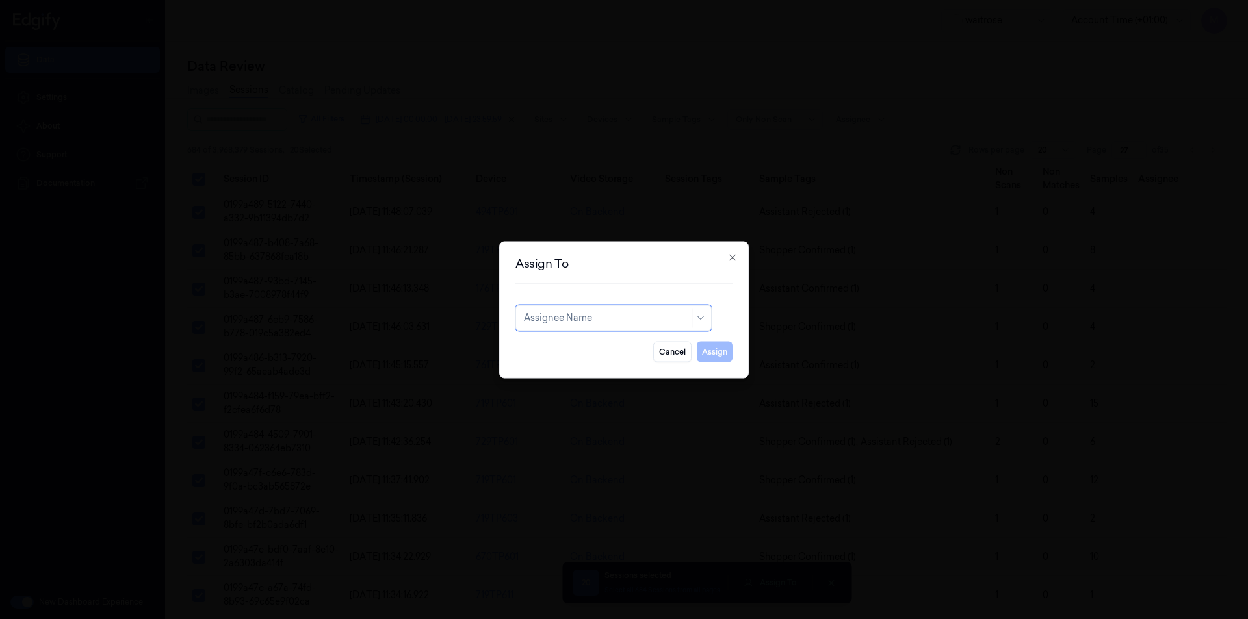
click at [609, 318] on div at bounding box center [607, 318] width 166 height 14
type input "ch"
click at [563, 364] on div "[PERSON_NAME] a" at bounding box center [566, 369] width 85 height 14
click at [715, 354] on button "Assign" at bounding box center [715, 351] width 36 height 21
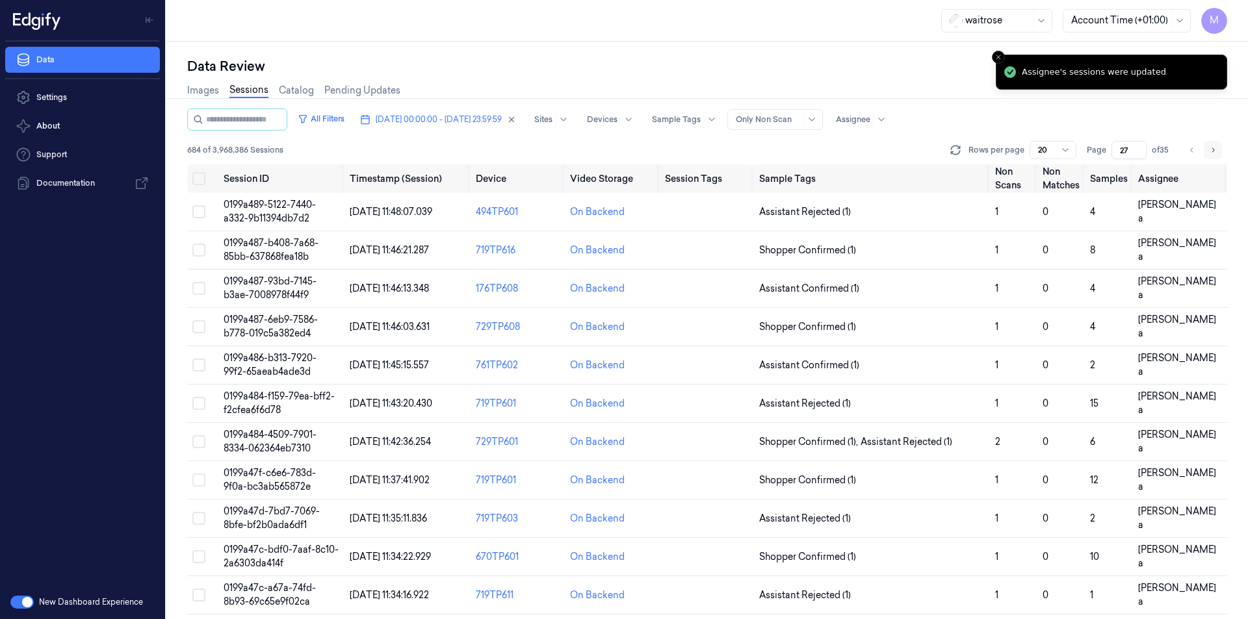
click at [1212, 152] on icon "Go to next page" at bounding box center [1213, 149] width 3 height 5
type input "28"
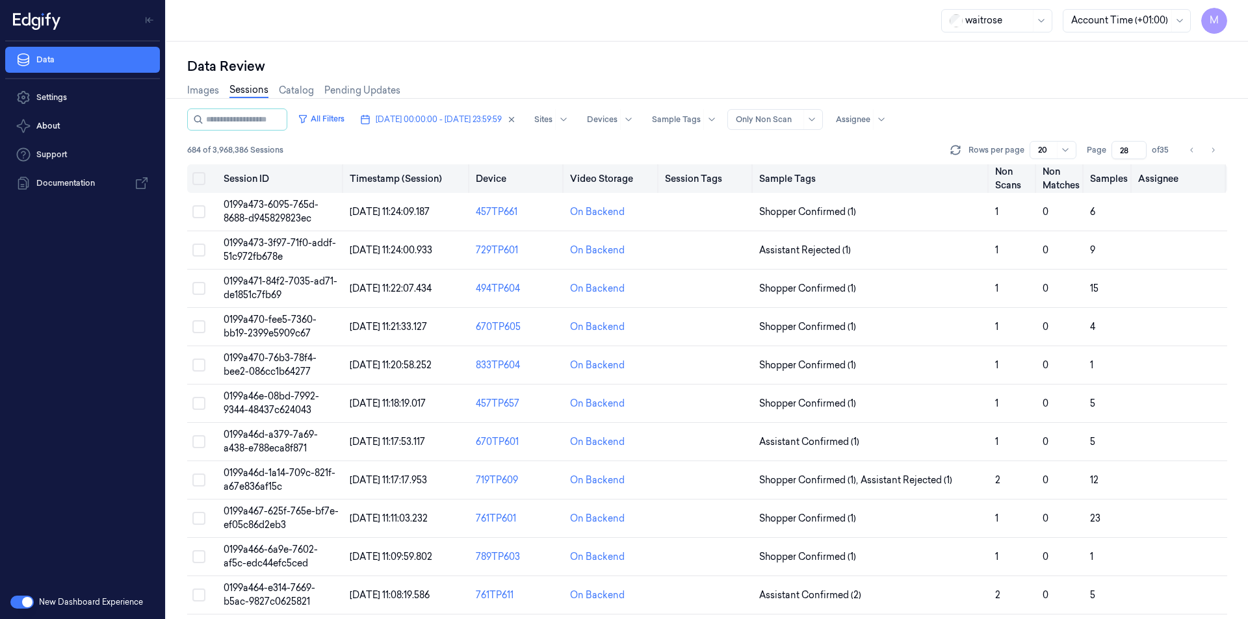
click at [204, 176] on button "Select all" at bounding box center [198, 178] width 13 height 13
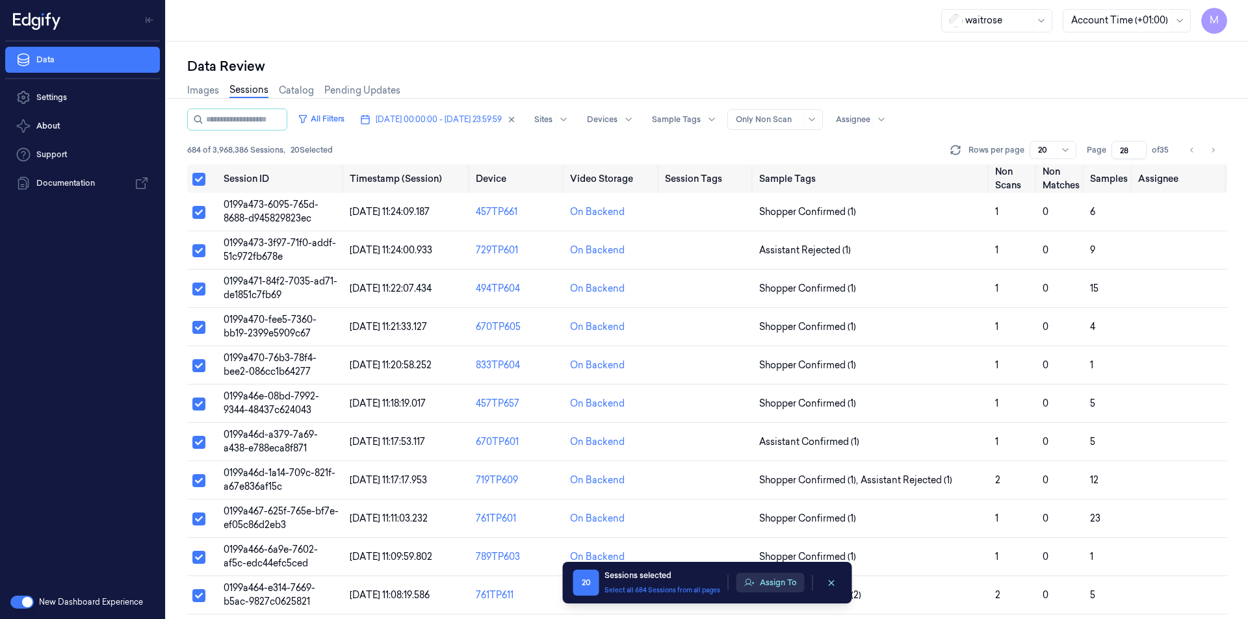
click at [762, 588] on button "Assign To" at bounding box center [770, 582] width 68 height 19
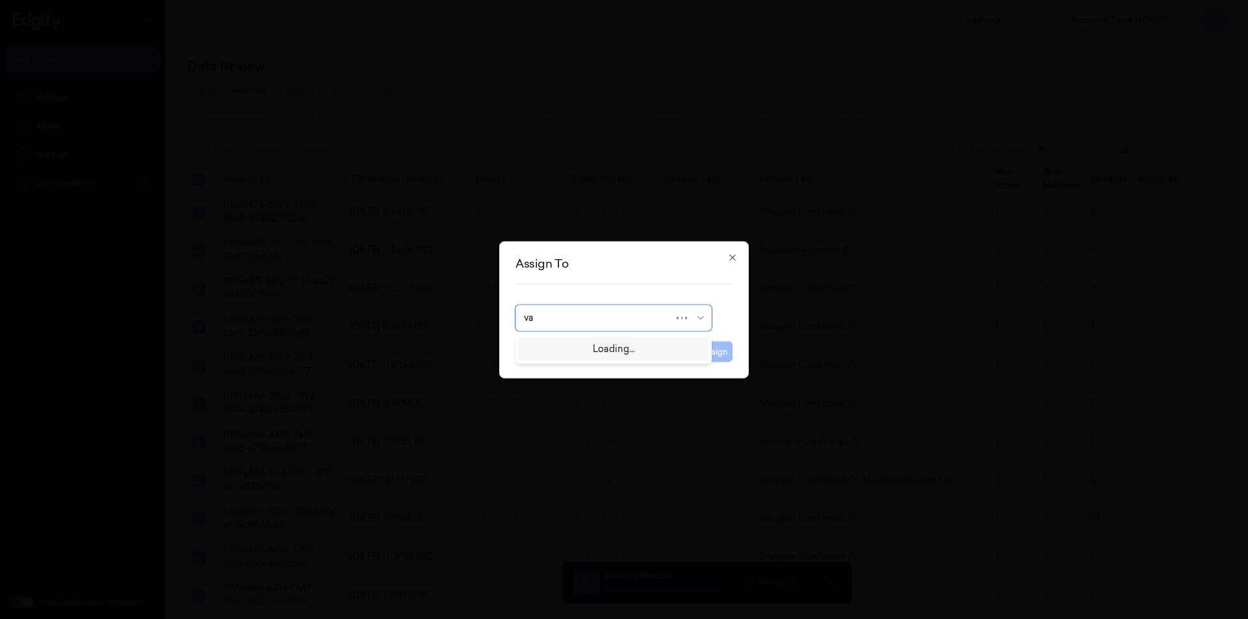
type input "var"
click at [581, 366] on div "[PERSON_NAME] g" at bounding box center [613, 369] width 179 height 14
click at [721, 352] on button "Assign" at bounding box center [715, 351] width 36 height 21
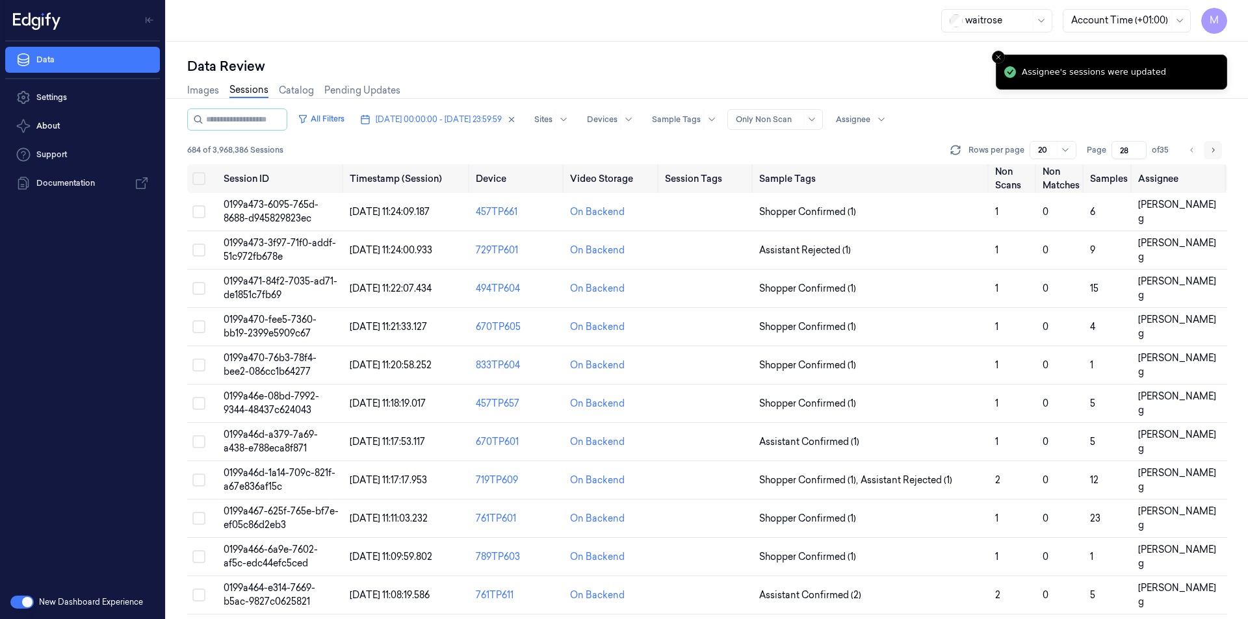
click at [1213, 153] on icon "Go to next page" at bounding box center [1213, 150] width 8 height 10
type input "29"
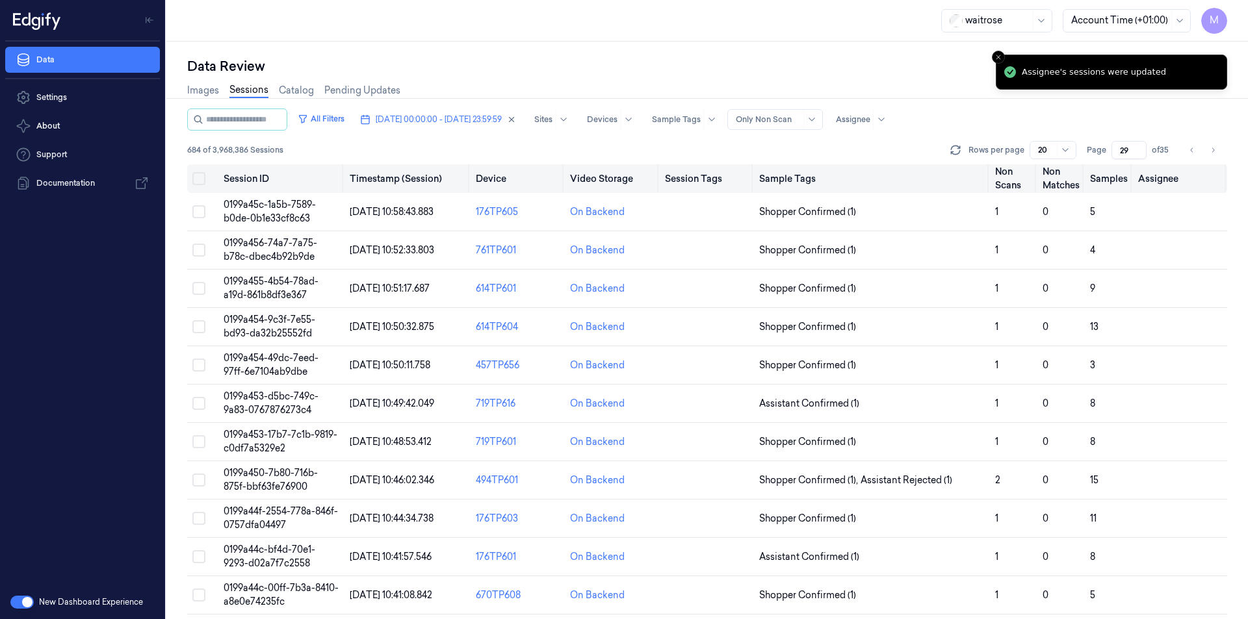
click at [202, 176] on button "Select all" at bounding box center [198, 178] width 13 height 13
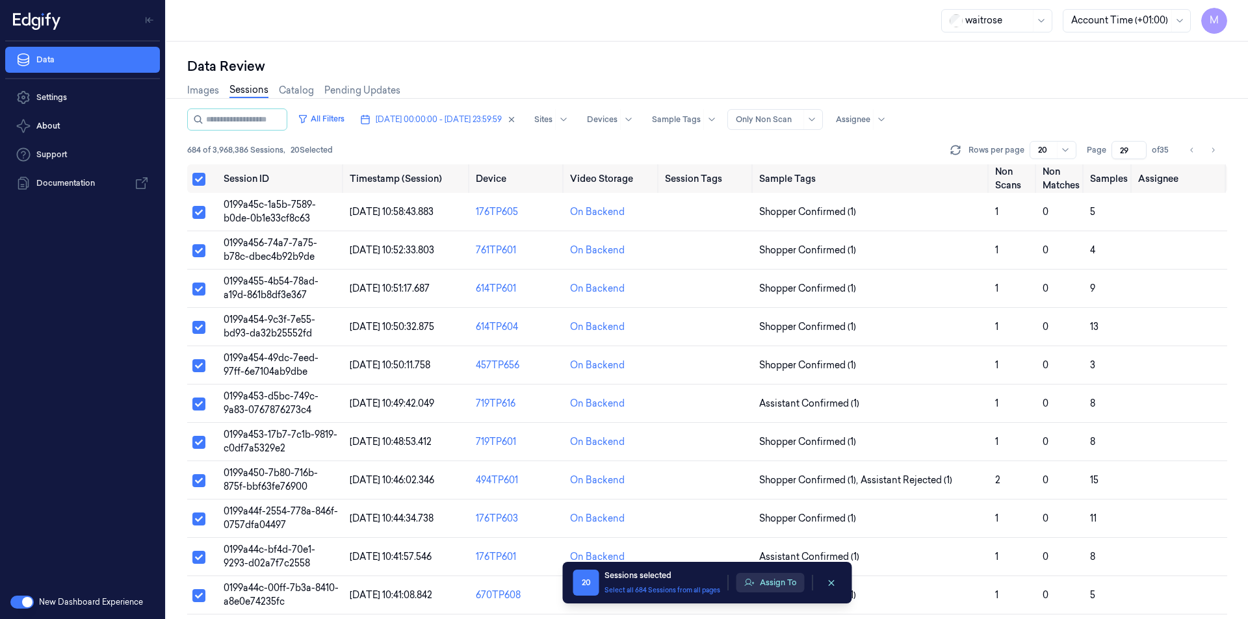
click at [763, 589] on button "Assign To" at bounding box center [770, 582] width 68 height 19
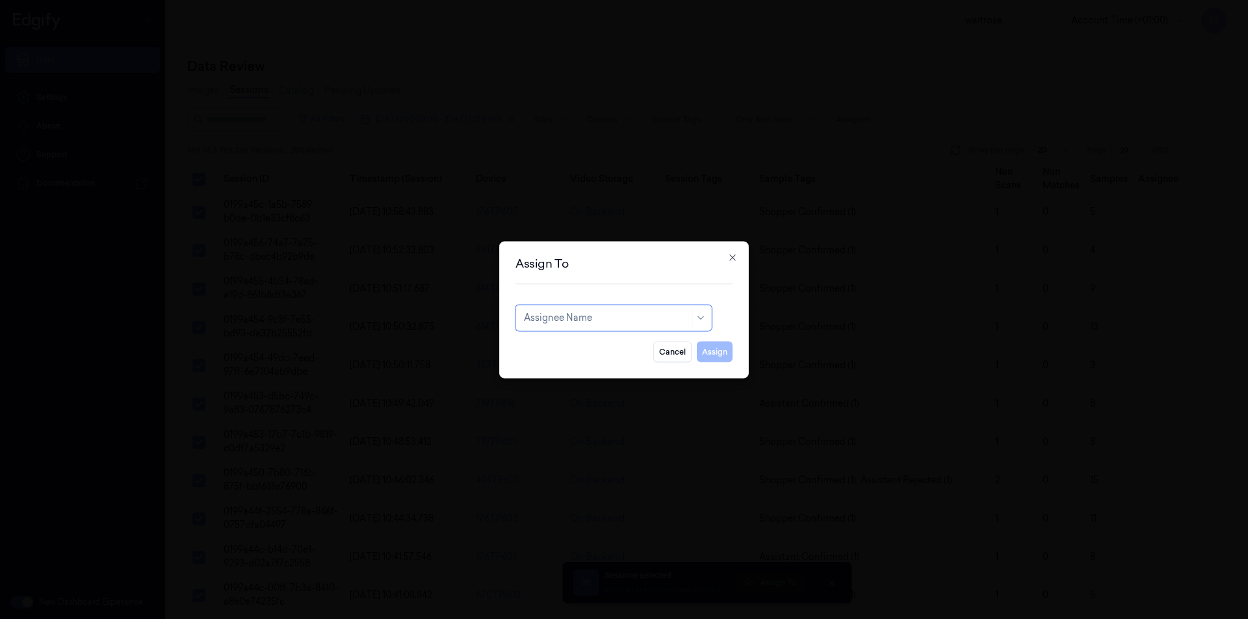
type input "m"
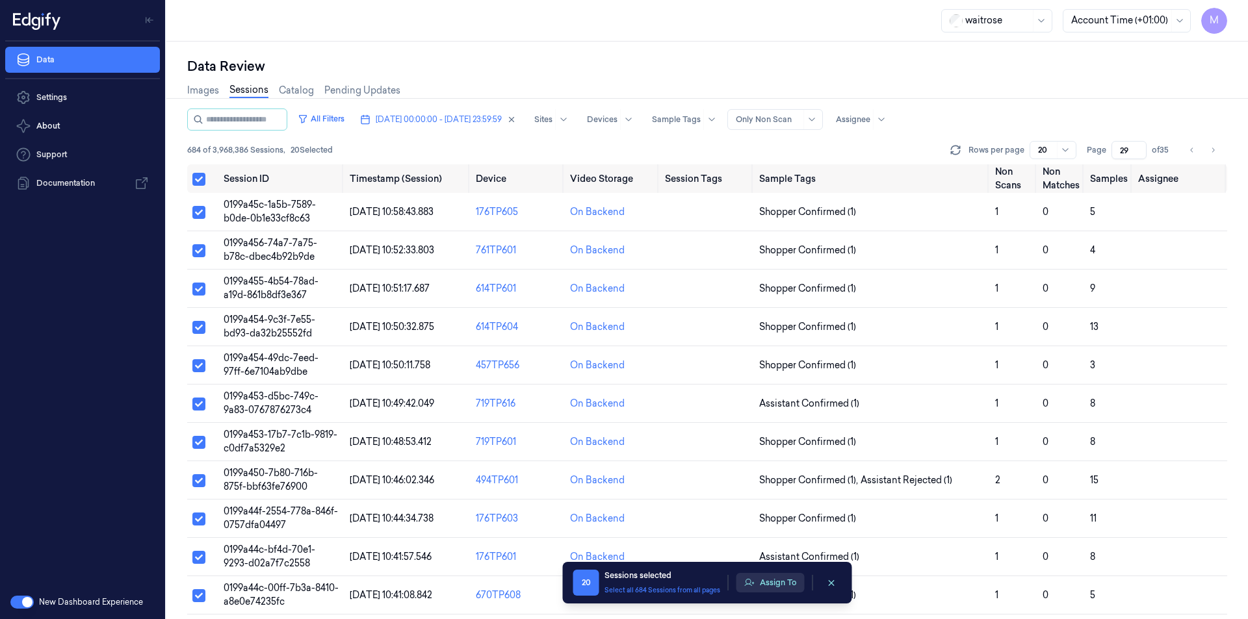
click at [773, 587] on button "Assign To" at bounding box center [770, 582] width 68 height 19
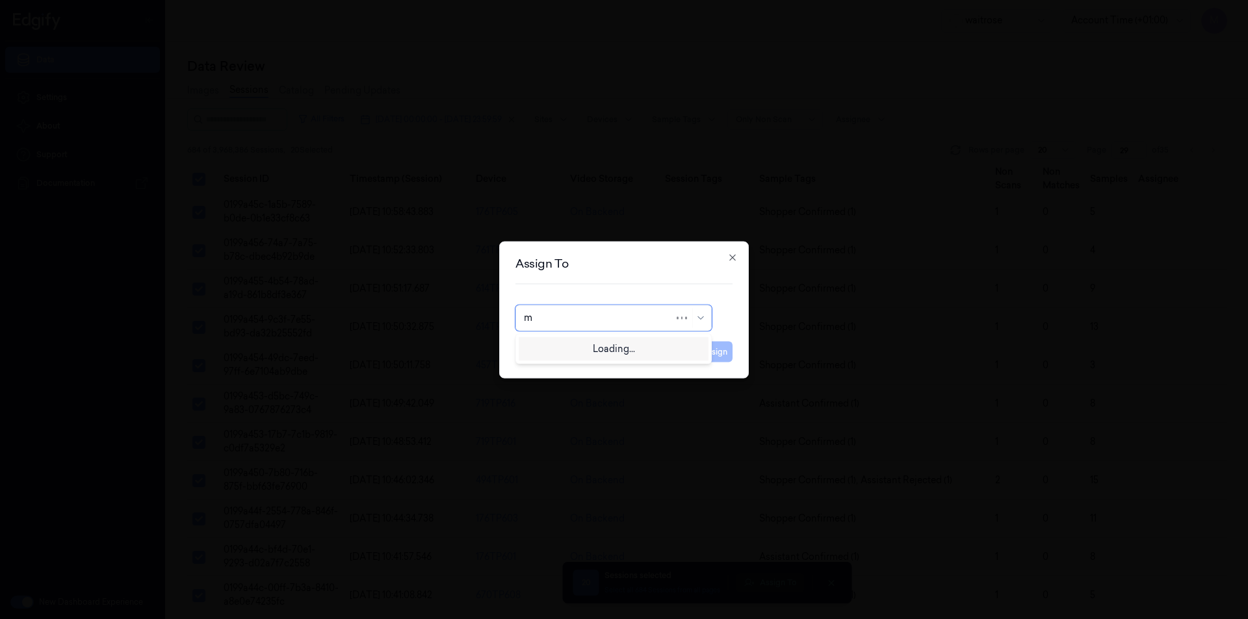
type input "mo"
click at [609, 350] on div "[PERSON_NAME]" at bounding box center [613, 347] width 179 height 14
click at [715, 354] on button "Assign" at bounding box center [715, 351] width 36 height 21
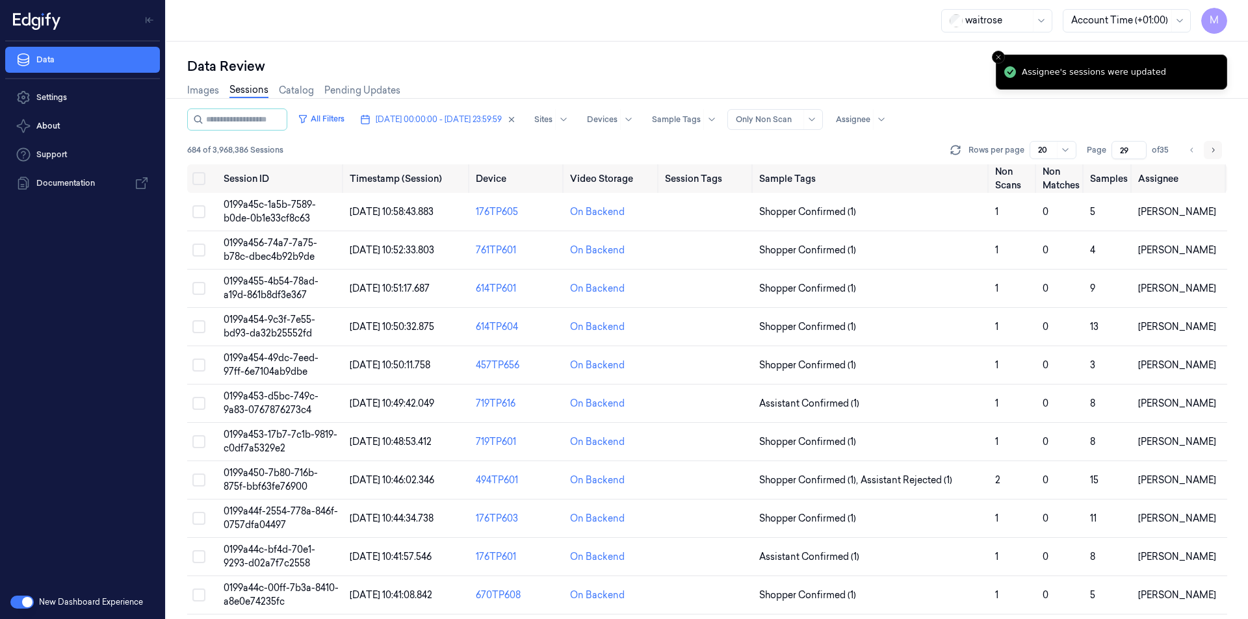
click at [1210, 153] on icon "Go to next page" at bounding box center [1213, 150] width 8 height 10
type input "30"
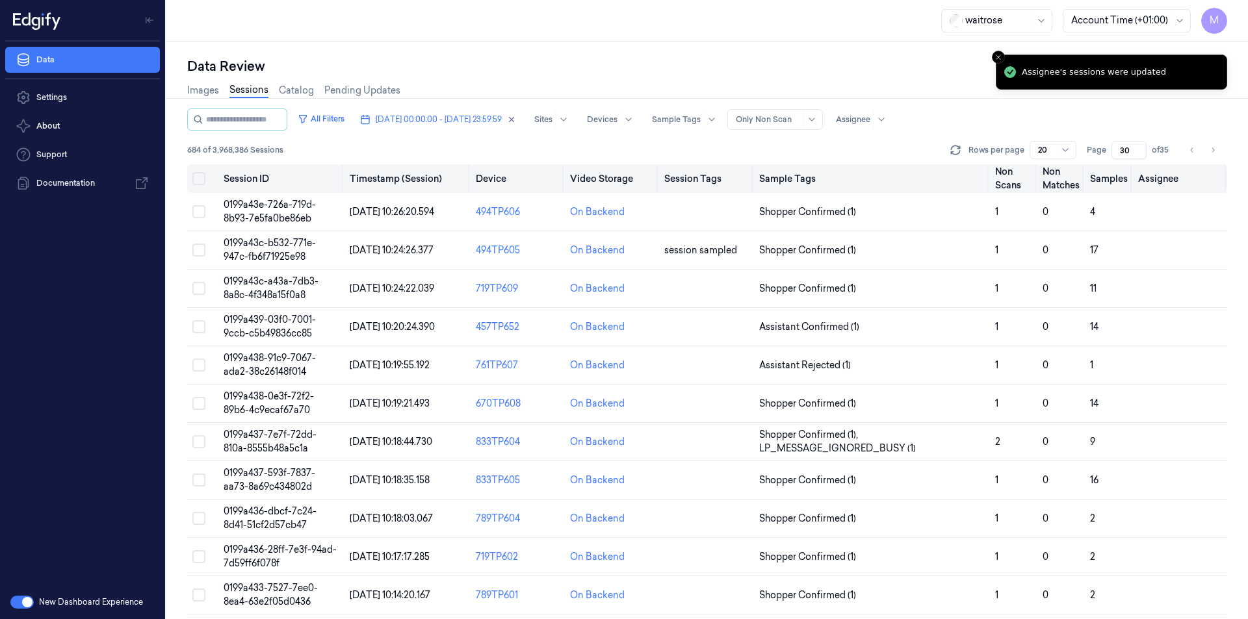
click at [198, 176] on button "Select all" at bounding box center [198, 178] width 13 height 13
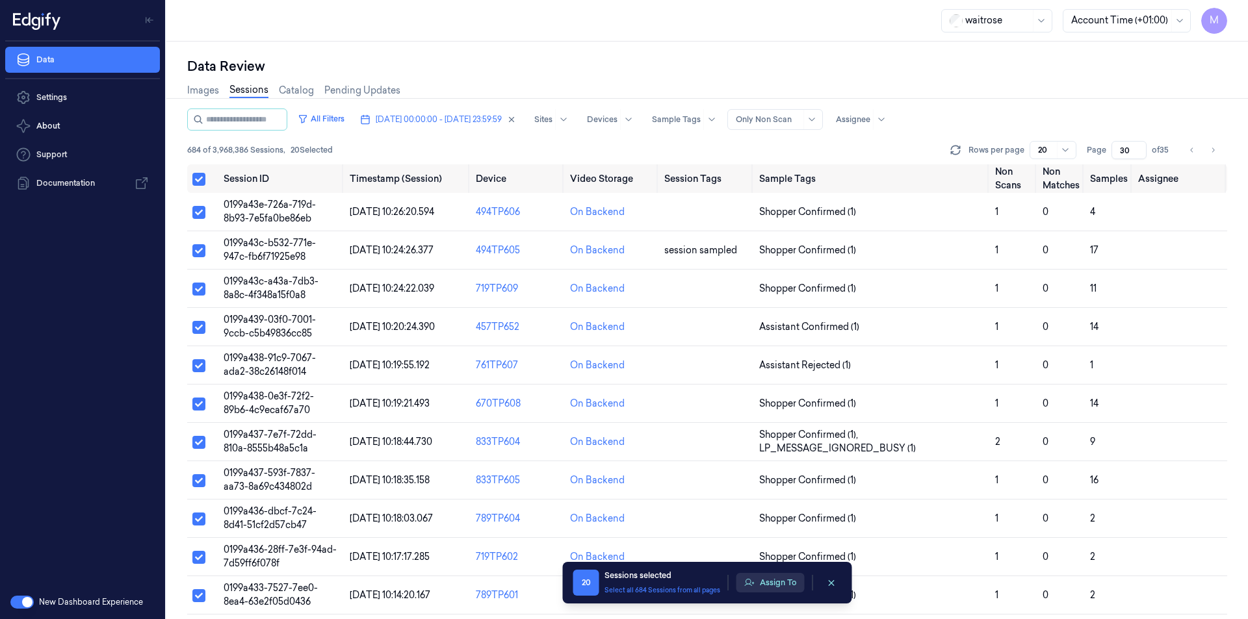
click at [785, 580] on button "Assign To" at bounding box center [770, 582] width 68 height 19
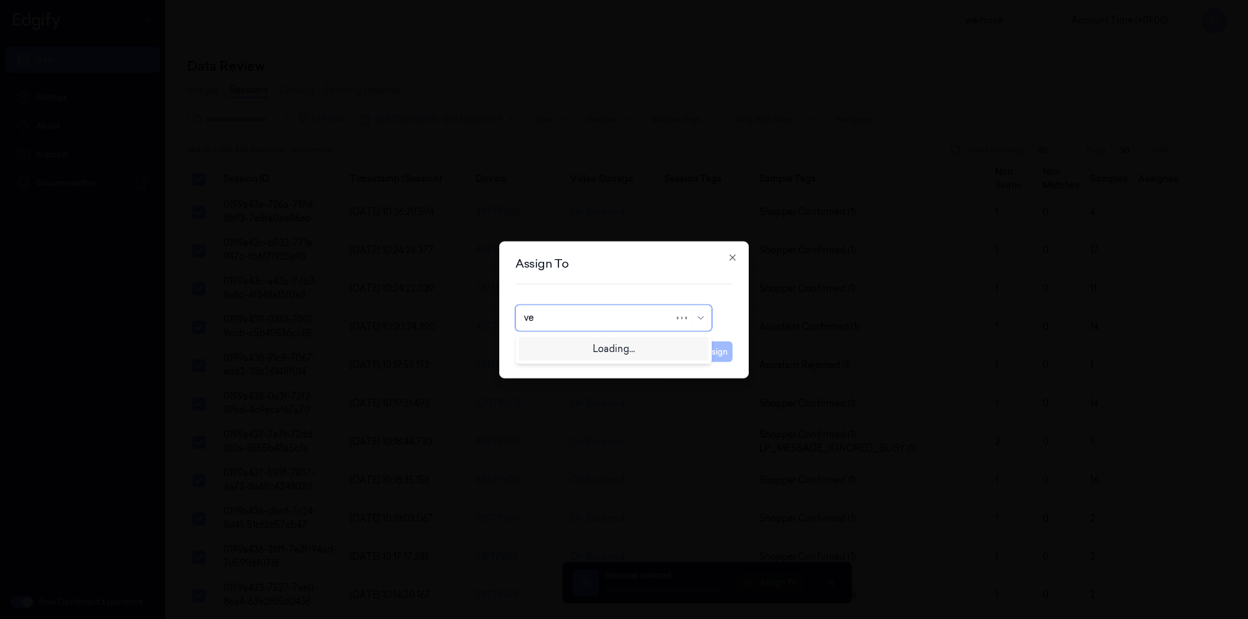
type input "ven"
click at [571, 344] on div "ven kataiah" at bounding box center [548, 347] width 49 height 14
click at [721, 356] on button "Assign" at bounding box center [715, 351] width 36 height 21
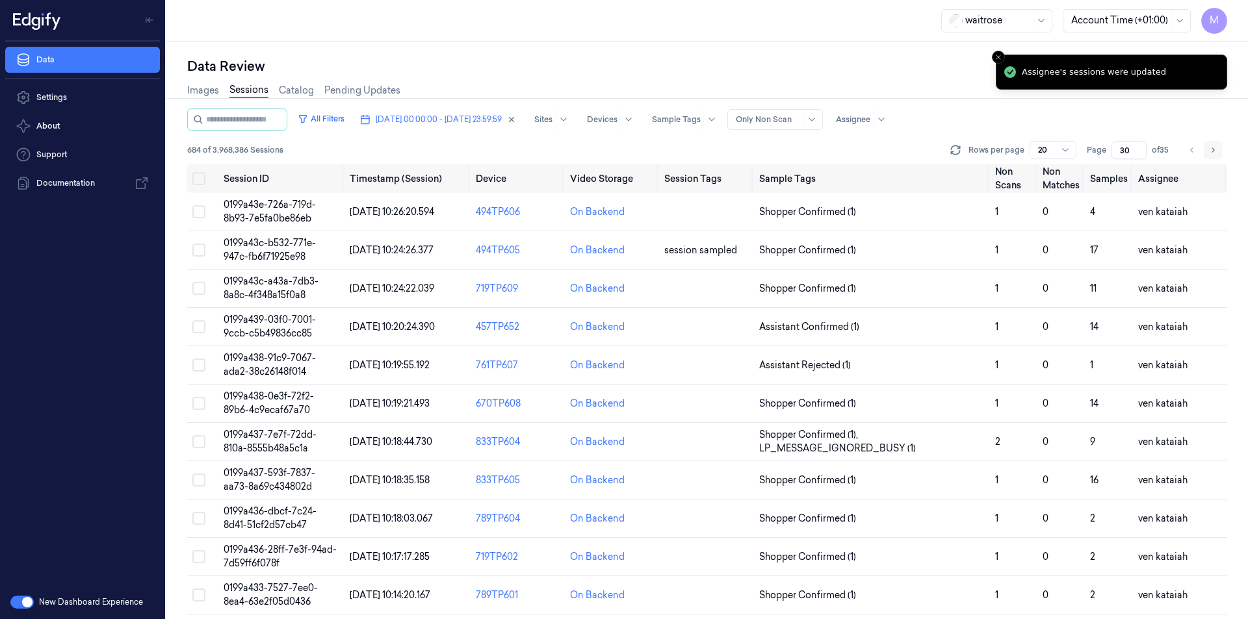
click at [1215, 153] on icon "Go to next page" at bounding box center [1213, 150] width 8 height 10
type input "31"
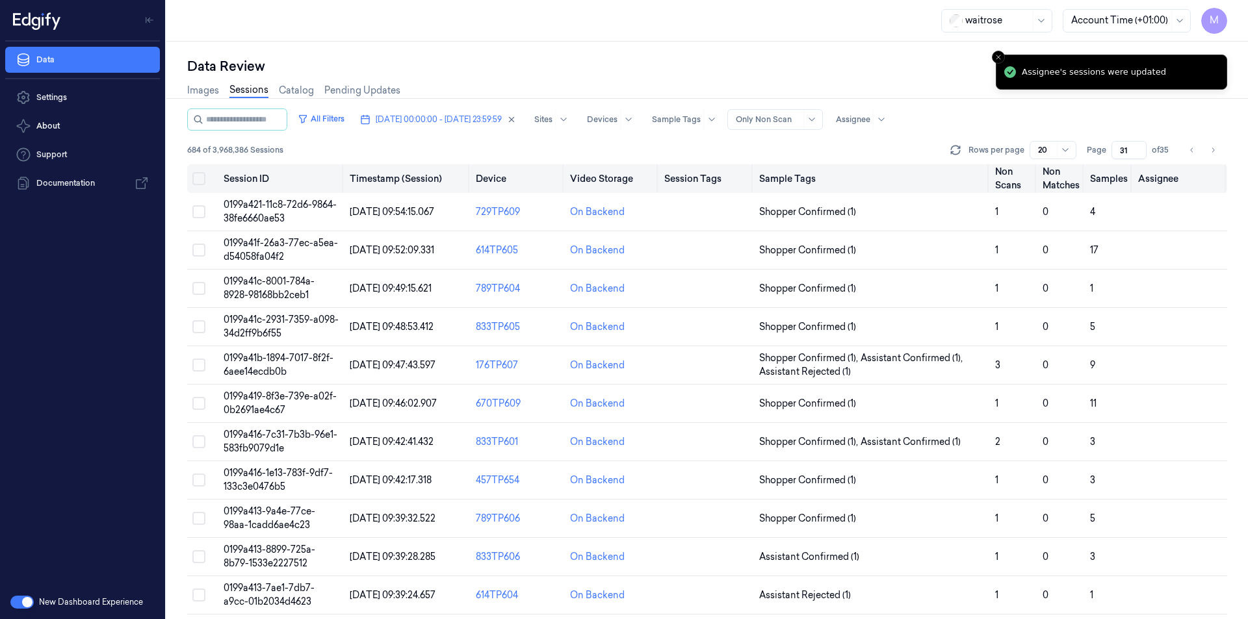
click at [202, 178] on button "Select all" at bounding box center [198, 178] width 13 height 13
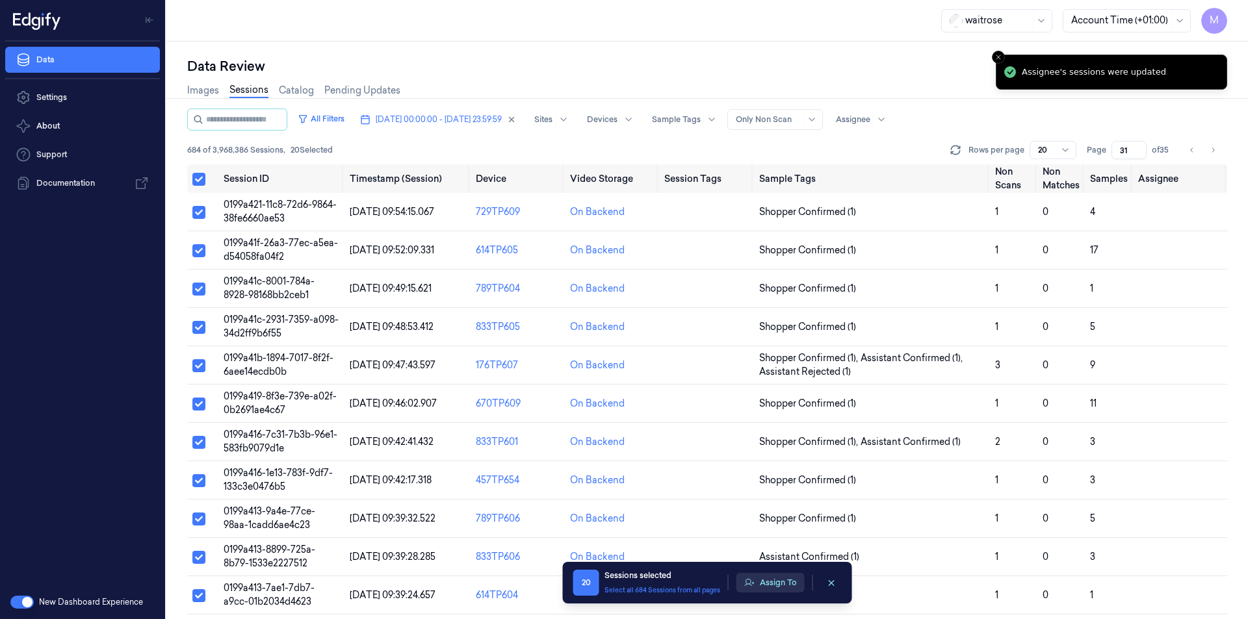
click at [786, 578] on button "Assign To" at bounding box center [770, 582] width 68 height 19
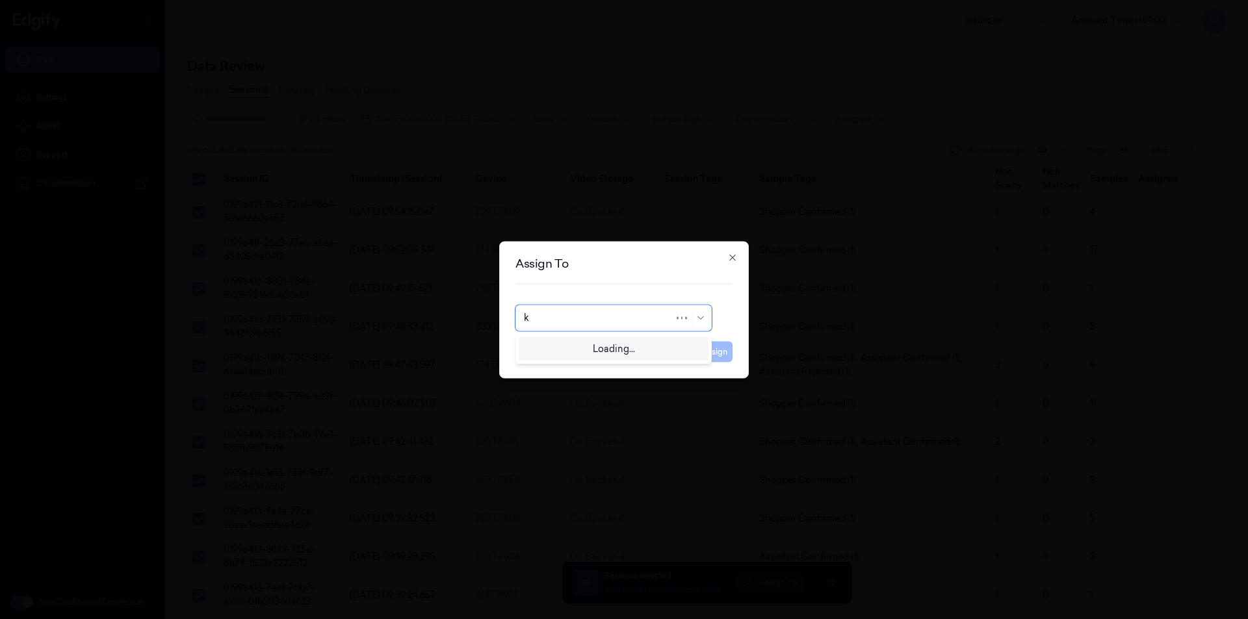
type input "ko"
click at [598, 350] on div "korisetty prem" at bounding box center [613, 347] width 179 height 14
click at [710, 357] on button "Assign" at bounding box center [715, 351] width 36 height 21
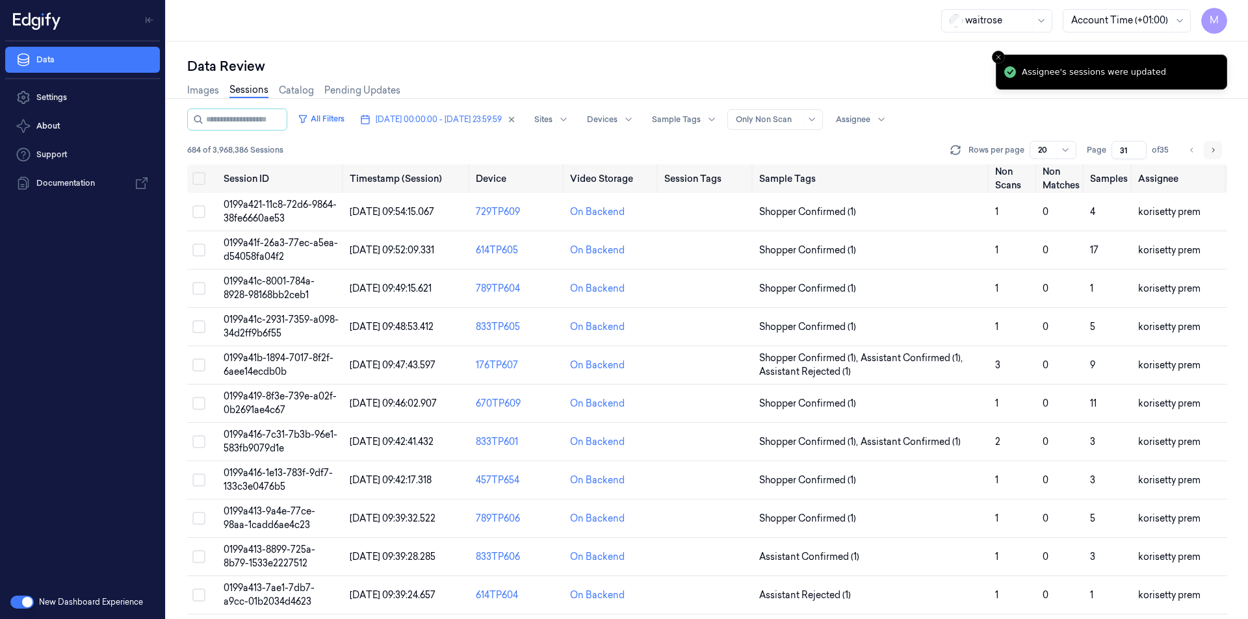
click at [1212, 151] on icon "Go to next page" at bounding box center [1213, 150] width 8 height 10
type input "32"
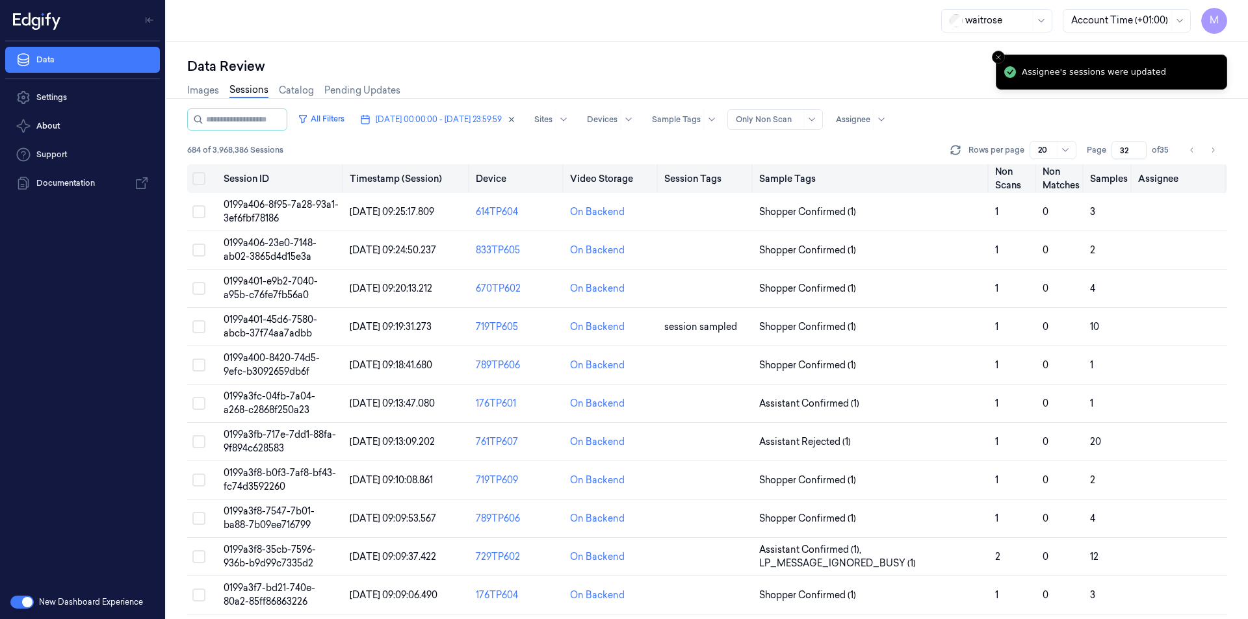
click at [199, 179] on button "Select all" at bounding box center [198, 178] width 13 height 13
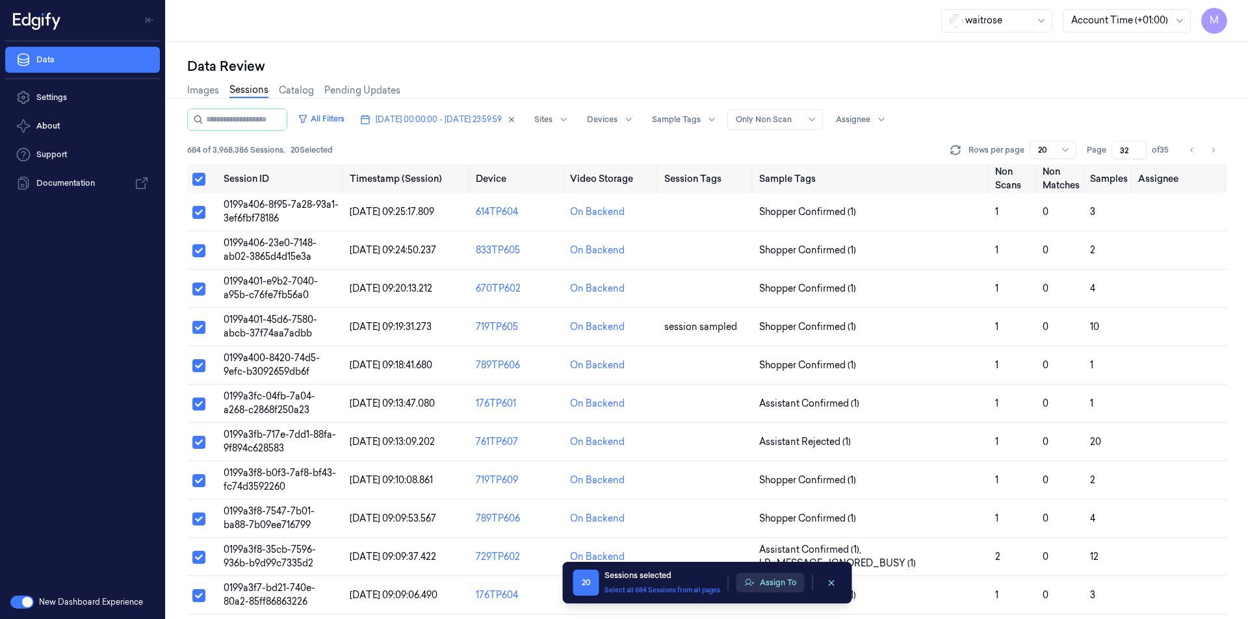
click at [793, 582] on button "Assign To" at bounding box center [770, 582] width 68 height 19
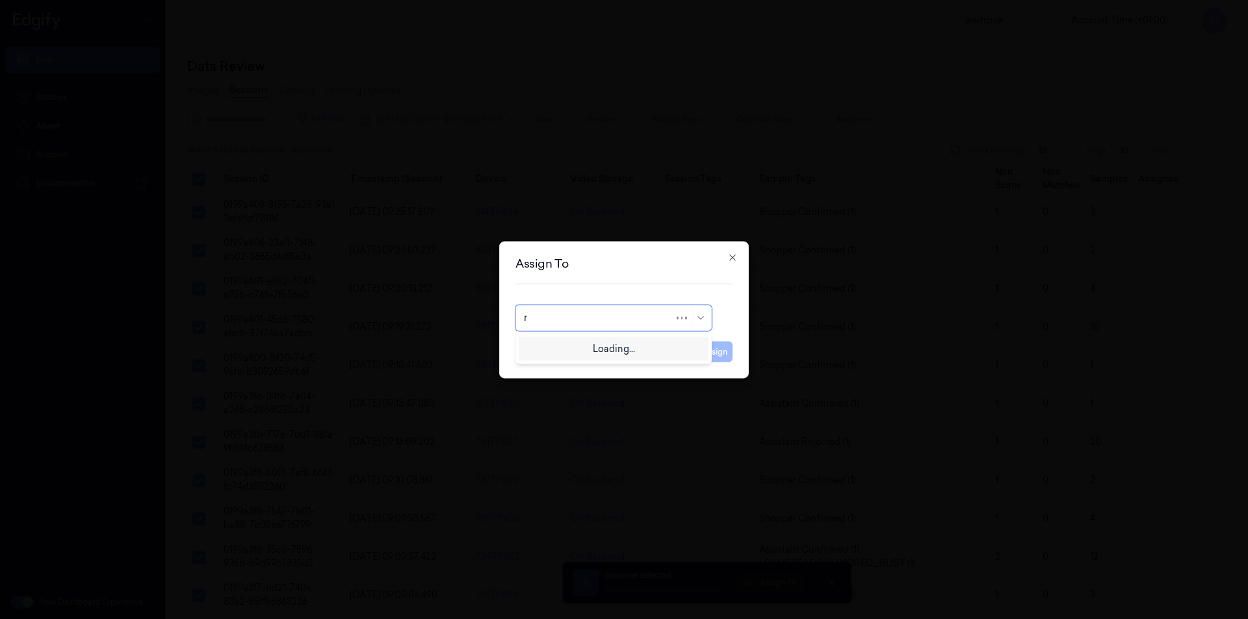
type input "ru"
click at [579, 348] on div "rupa a" at bounding box center [613, 347] width 179 height 14
click at [725, 352] on button "Assign" at bounding box center [715, 351] width 36 height 21
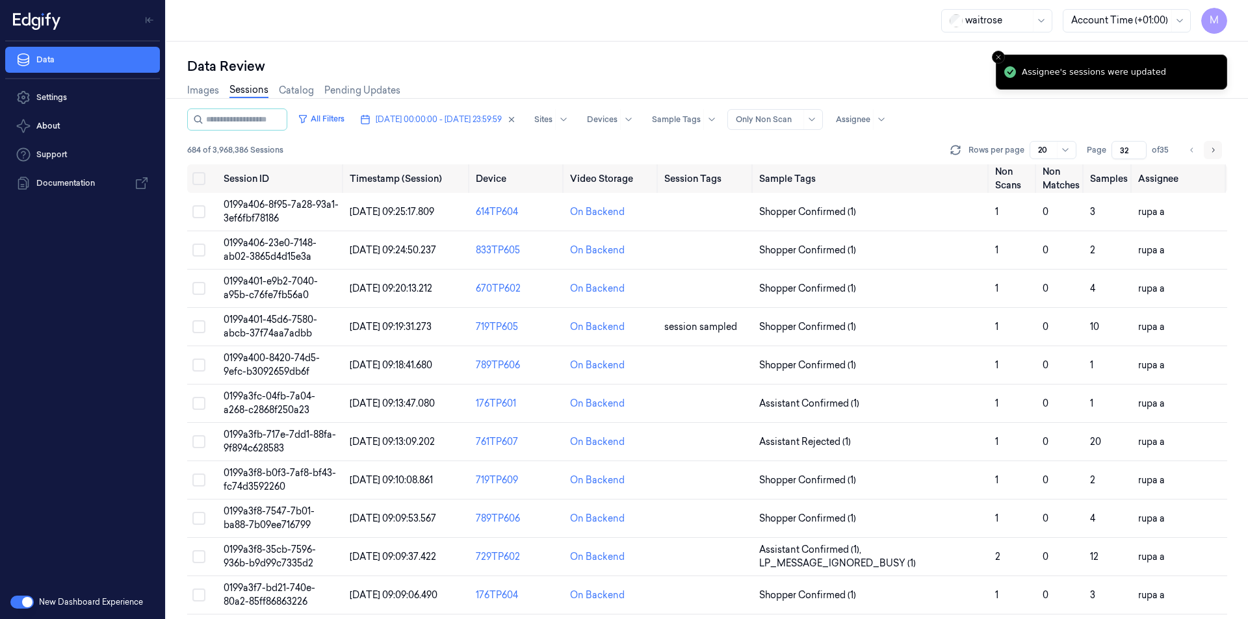
click at [1204, 146] on button "Go to next page" at bounding box center [1212, 150] width 18 height 18
type input "33"
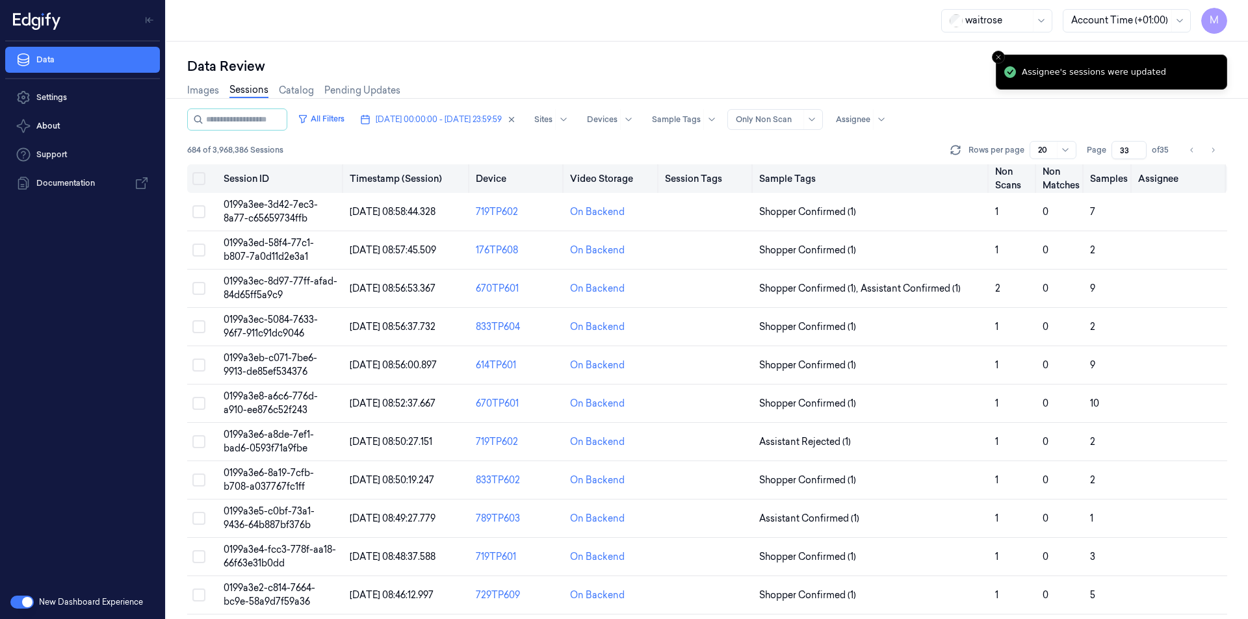
click at [202, 175] on button "Select all" at bounding box center [198, 178] width 13 height 13
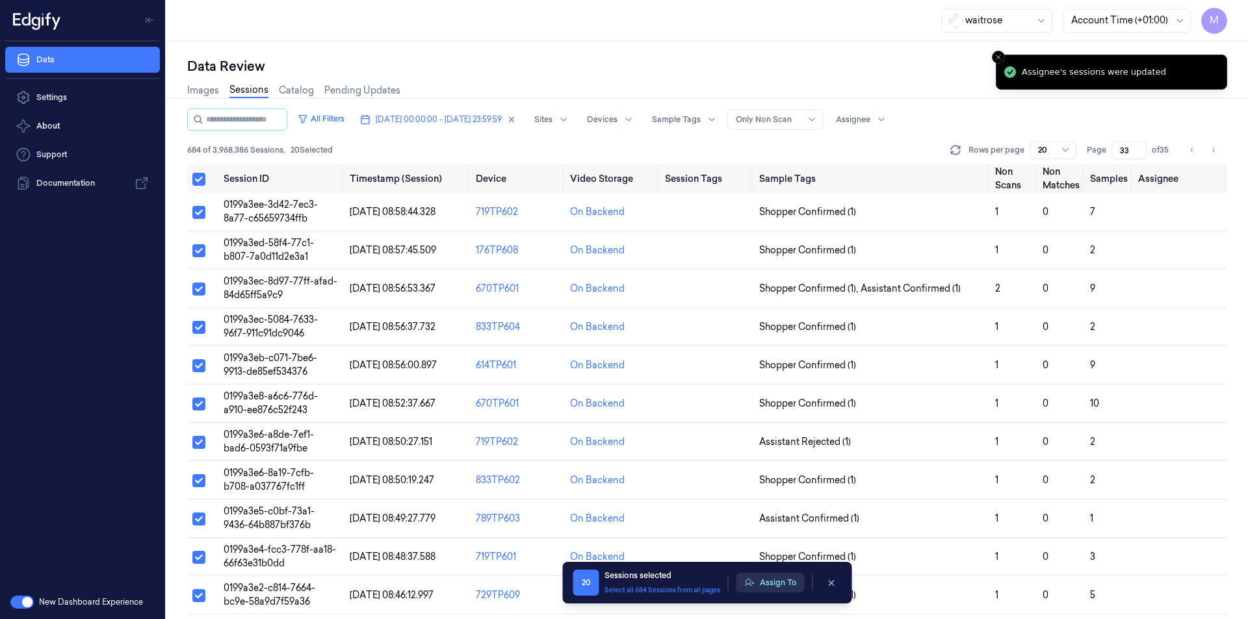
click at [757, 585] on button "Assign To" at bounding box center [770, 582] width 68 height 19
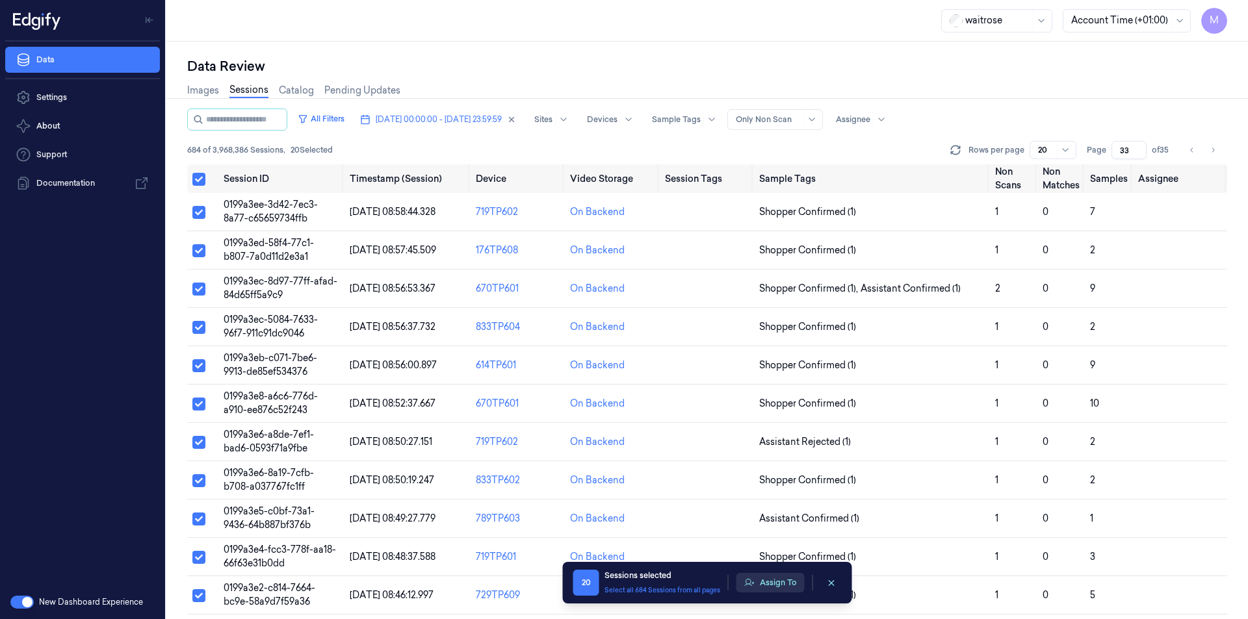
click at [767, 588] on button "Assign To" at bounding box center [770, 582] width 68 height 19
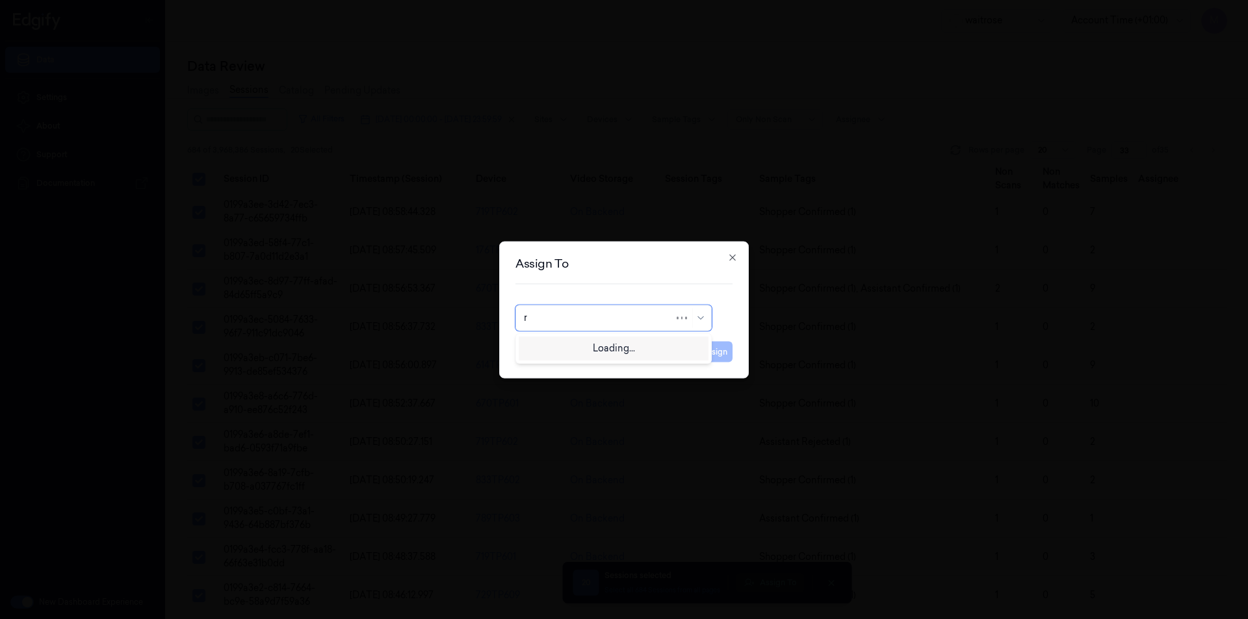
type input "ro"
click at [582, 350] on div "[PERSON_NAME]" at bounding box center [563, 347] width 78 height 14
click at [719, 353] on button "Assign" at bounding box center [715, 351] width 36 height 21
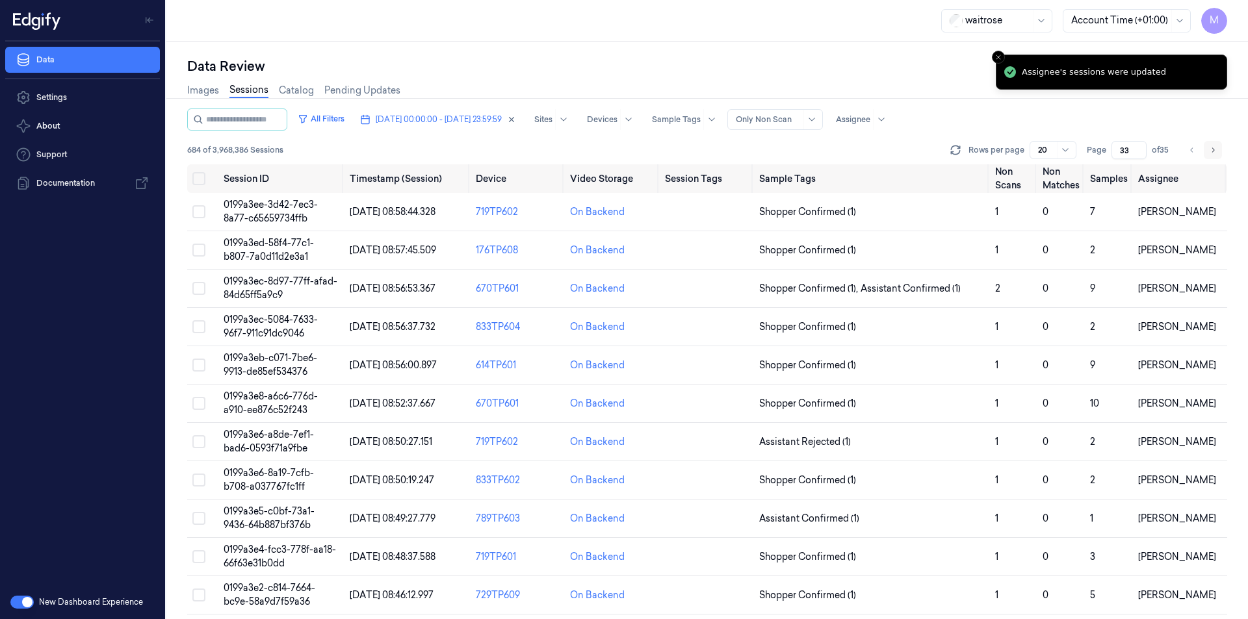
click at [1211, 152] on icon "Go to next page" at bounding box center [1213, 150] width 8 height 10
type input "34"
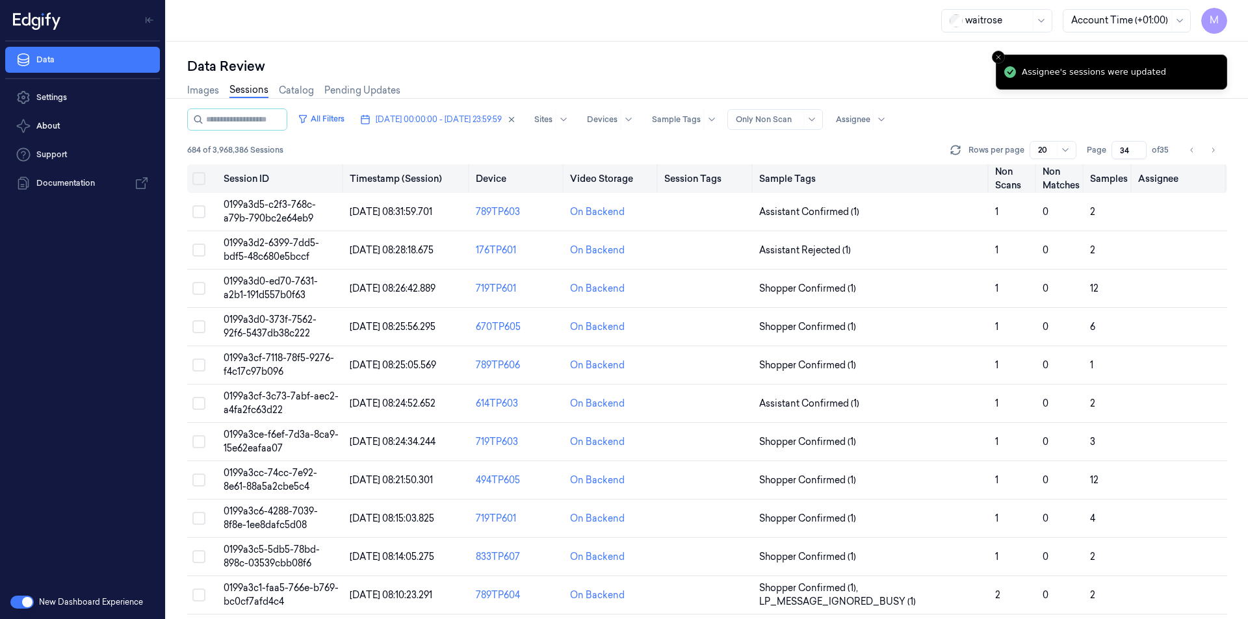
click at [199, 177] on button "Select all" at bounding box center [198, 178] width 13 height 13
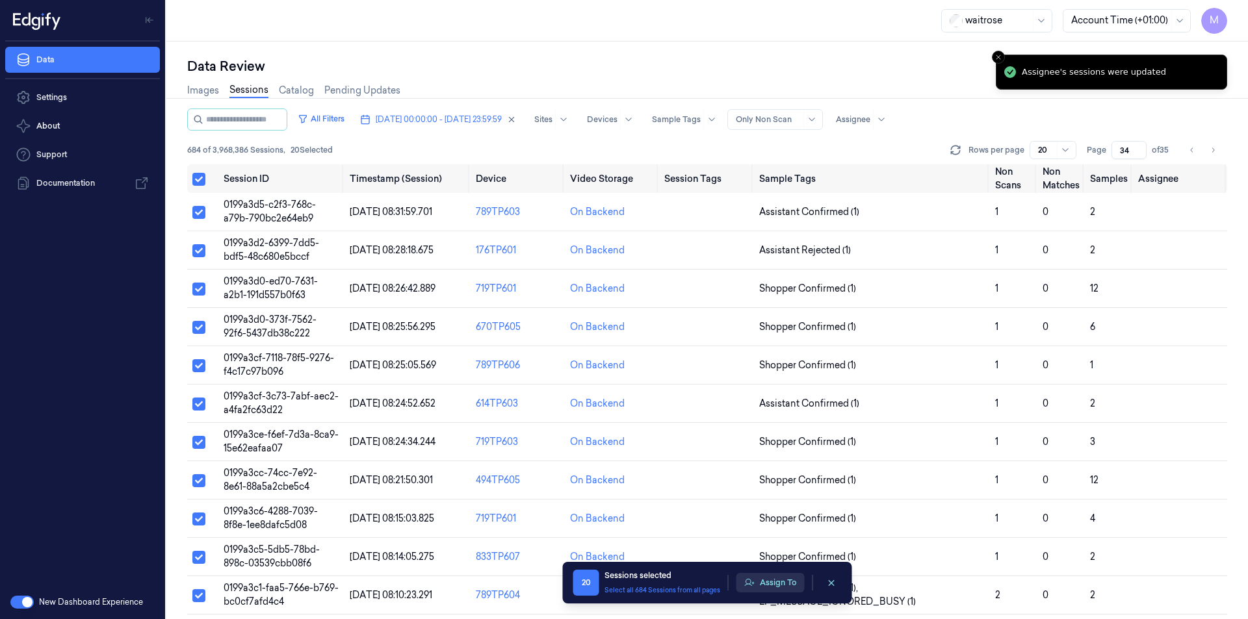
click at [788, 585] on button "Assign To" at bounding box center [770, 582] width 68 height 19
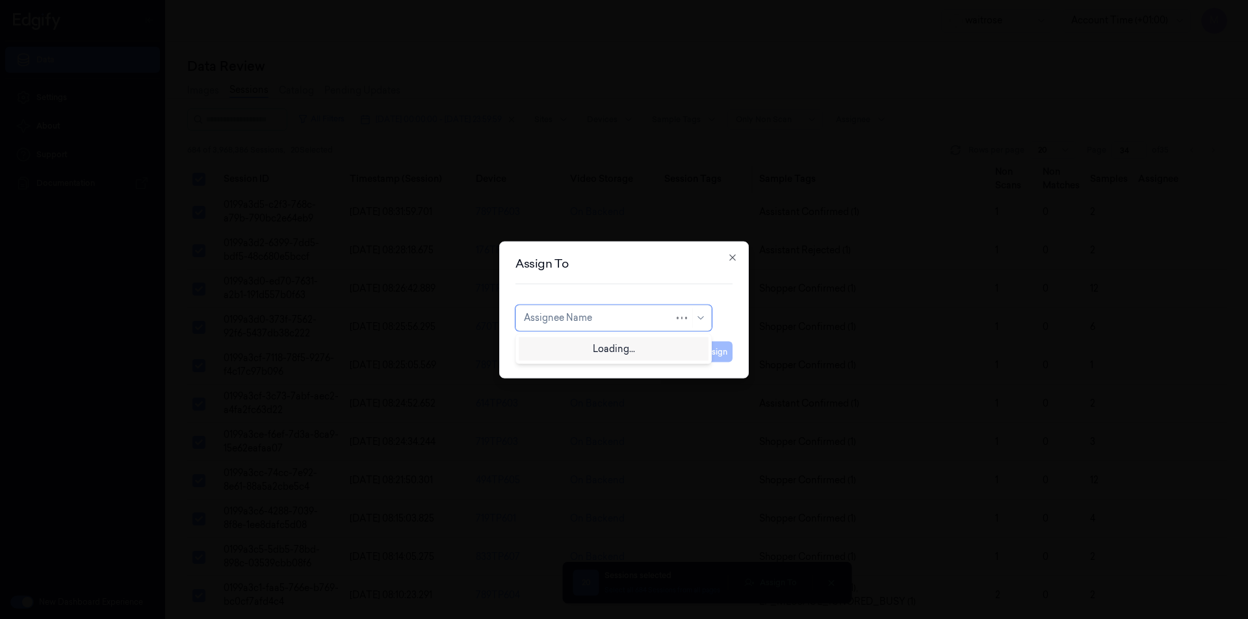
click at [635, 320] on div at bounding box center [599, 318] width 150 height 14
type input "var"
click at [577, 352] on div "[PERSON_NAME]" at bounding box center [563, 347] width 78 height 14
click at [714, 346] on button "Assign" at bounding box center [715, 351] width 36 height 21
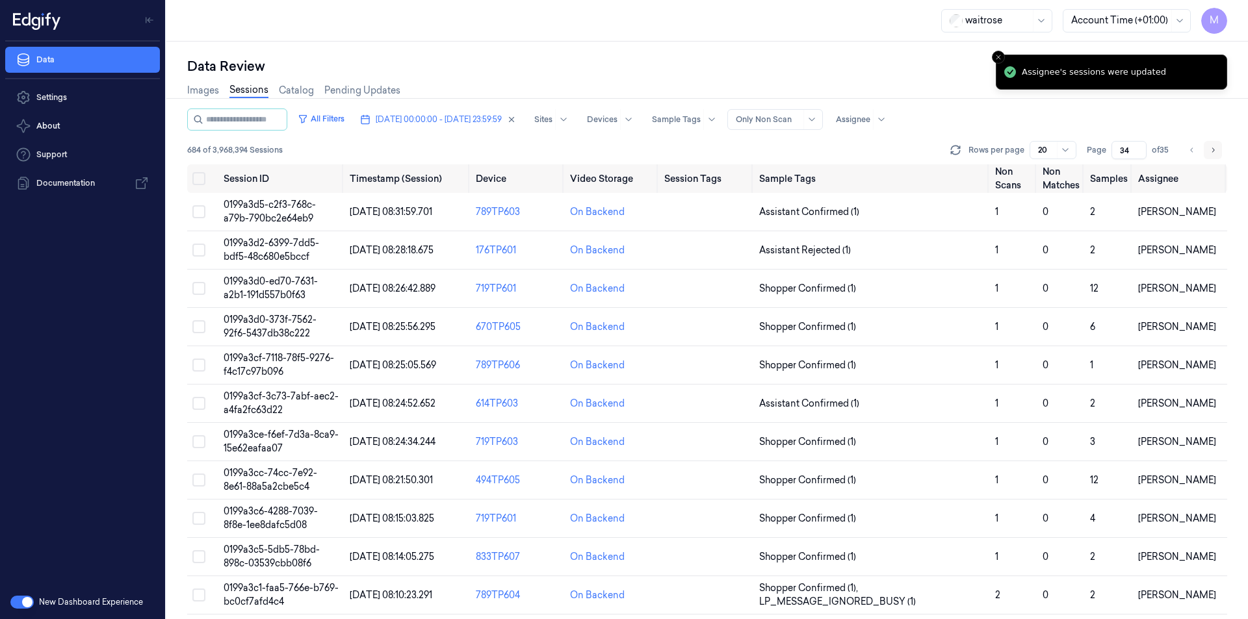
click at [1212, 153] on icon "Go to next page" at bounding box center [1213, 150] width 8 height 10
type input "35"
